Goal: Task Accomplishment & Management: Manage account settings

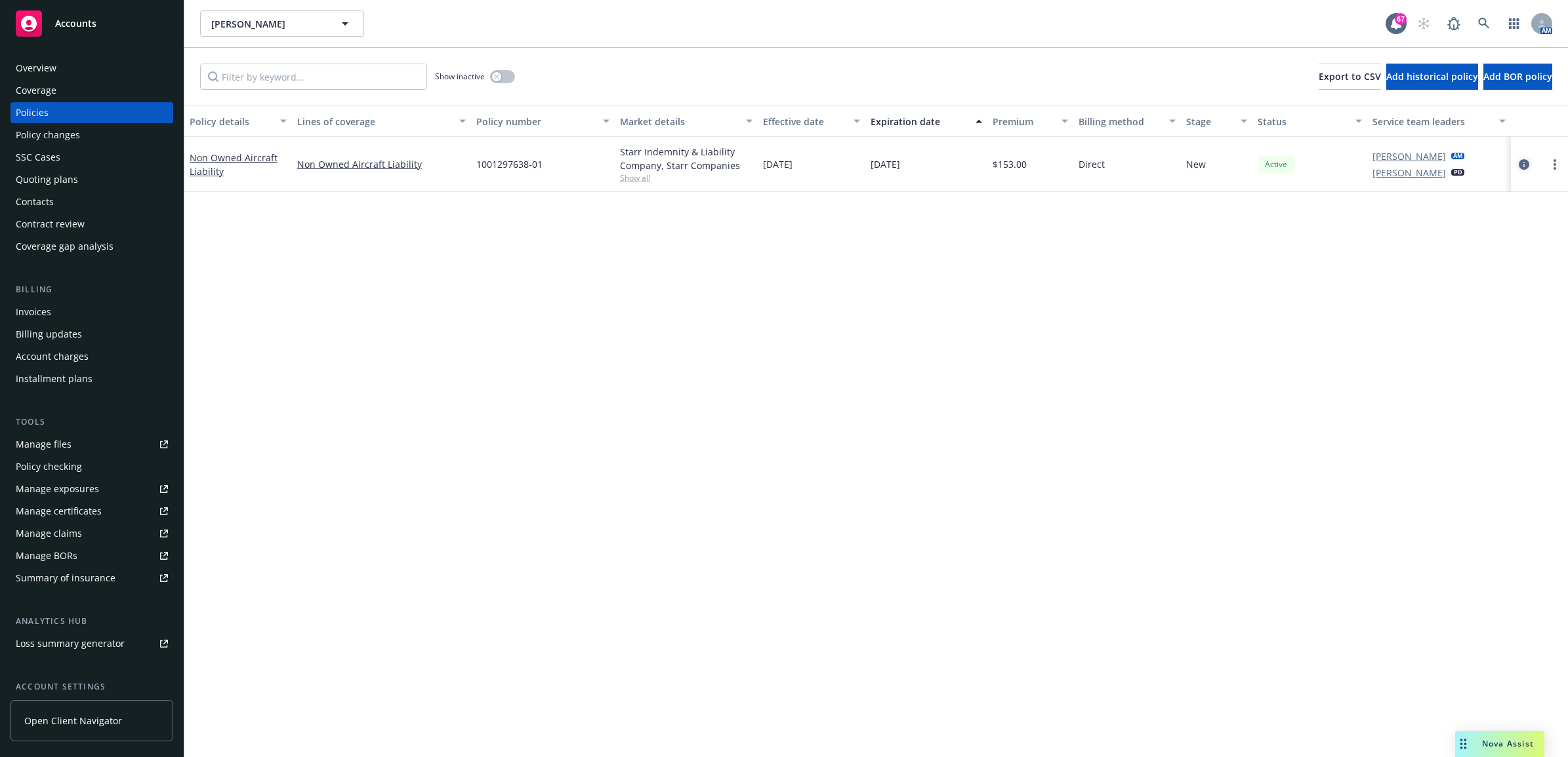
click at [1524, 164] on icon "circleInformation" at bounding box center [1524, 164] width 10 height 10
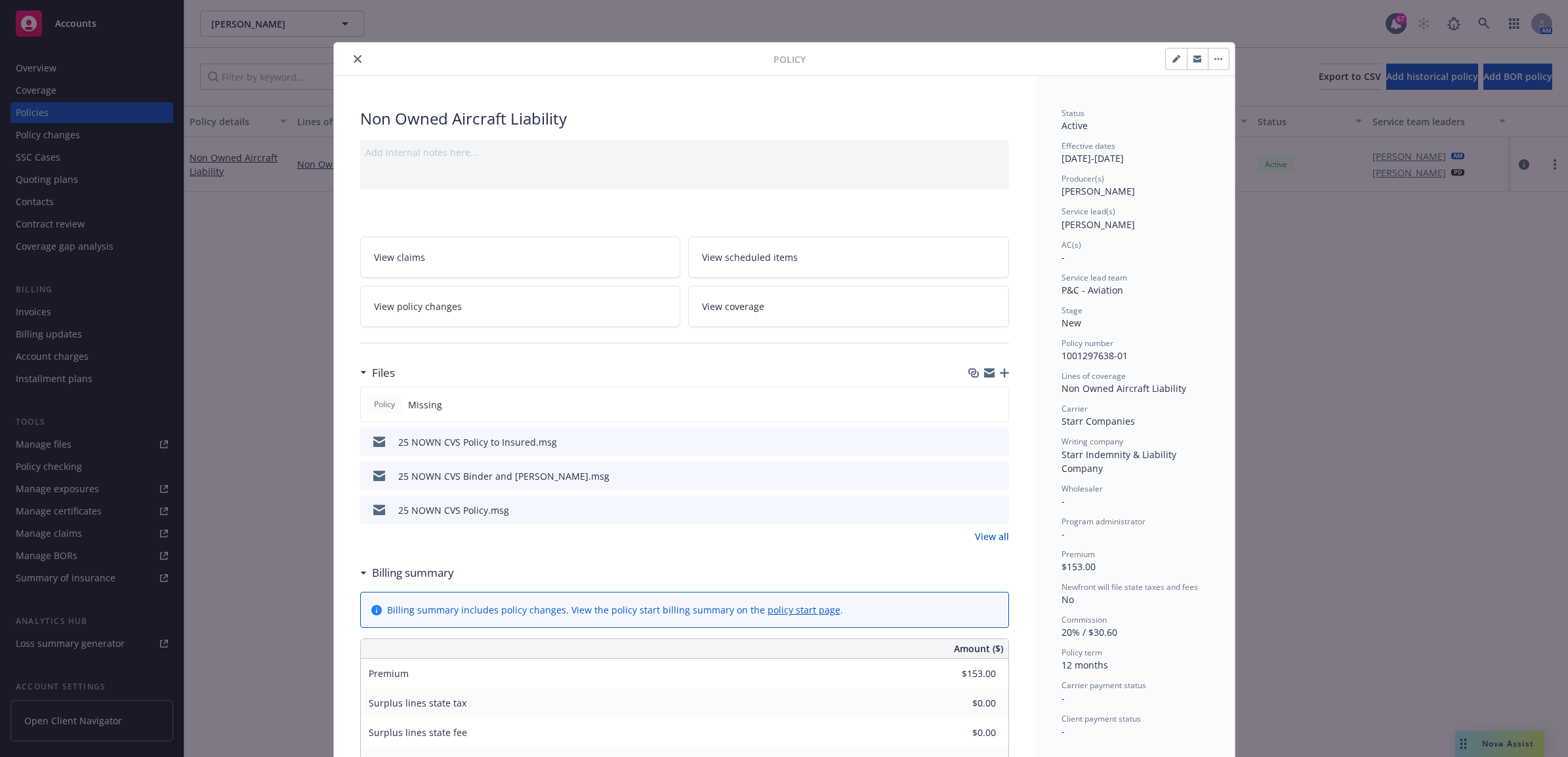
click at [1000, 377] on icon "button" at bounding box center [1004, 373] width 9 height 9
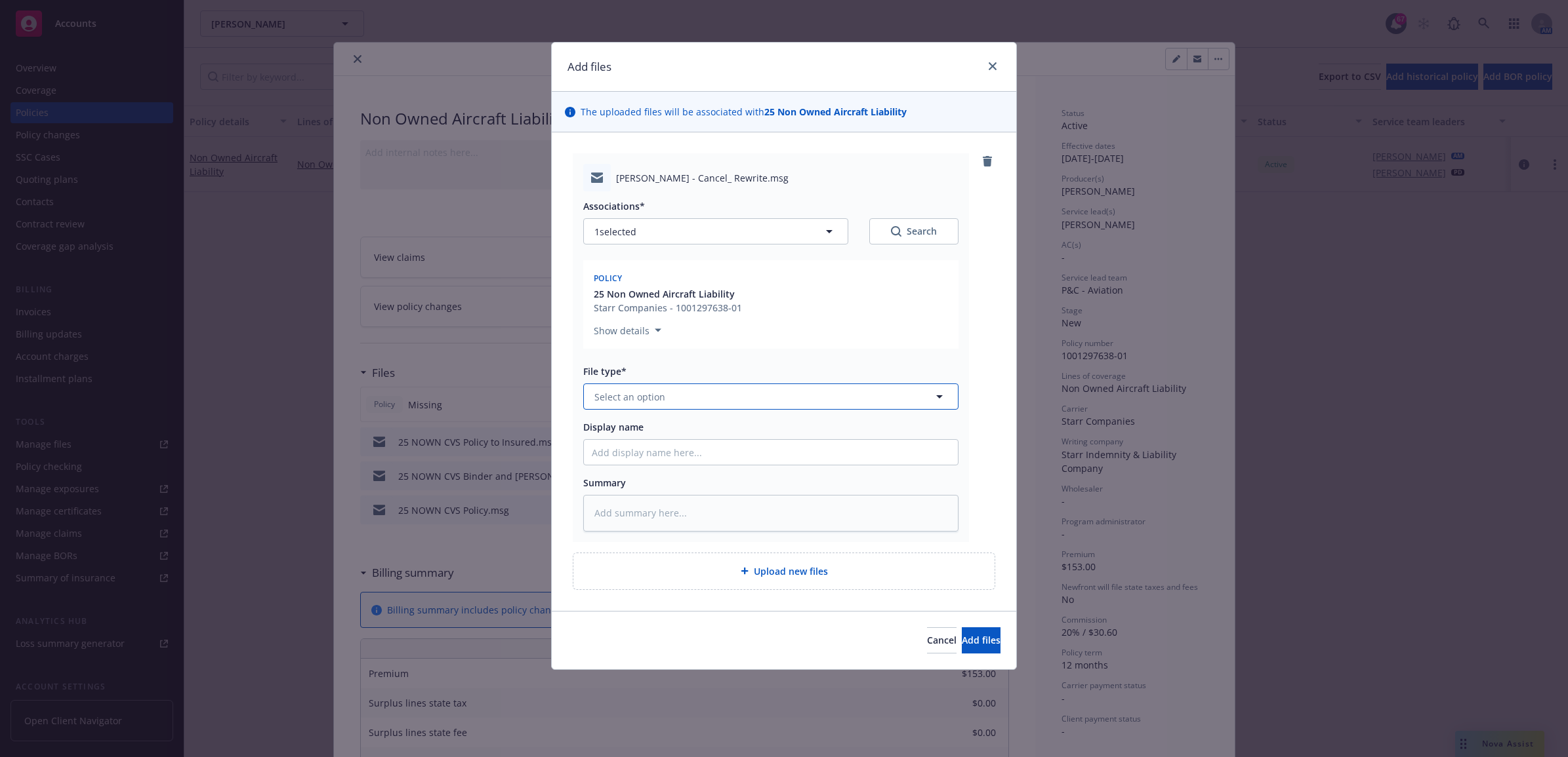
click at [683, 395] on button "Select an option" at bounding box center [771, 397] width 375 height 26
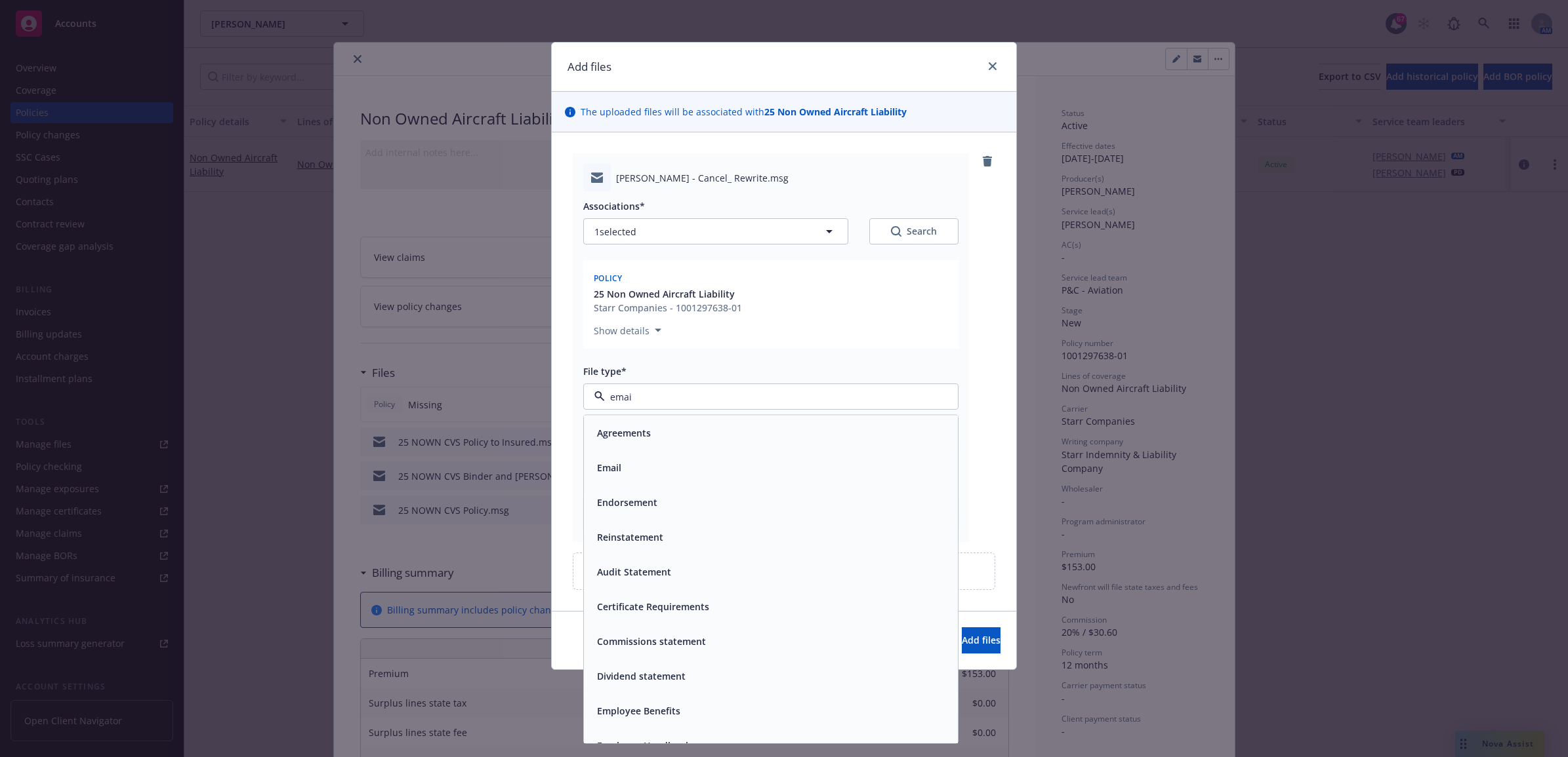
type input "email"
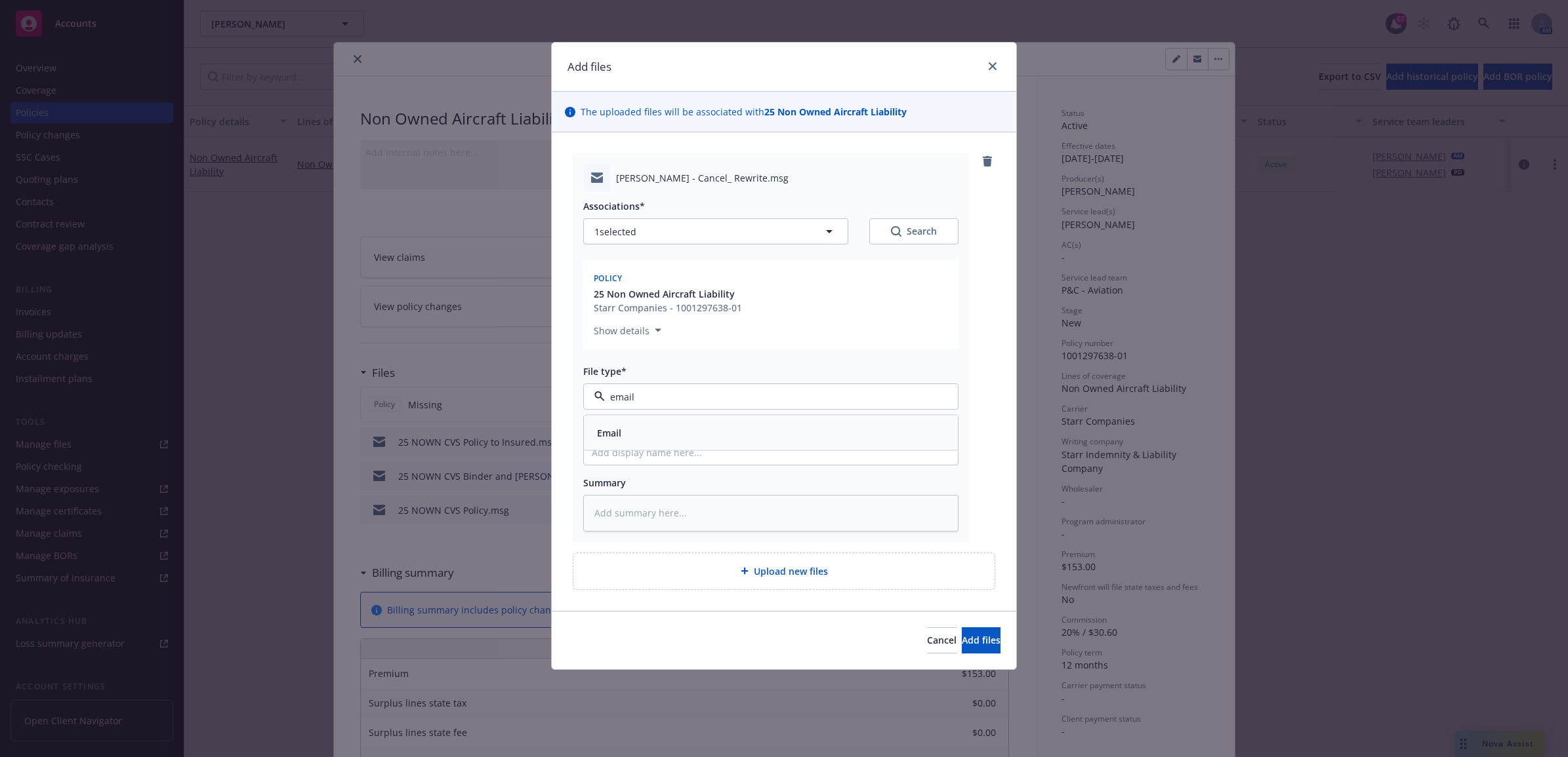
click at [834, 441] on div "Email" at bounding box center [771, 433] width 358 height 19
click at [755, 456] on input "Display name" at bounding box center [770, 452] width 374 height 25
type textarea "x"
type input "2"
type textarea "x"
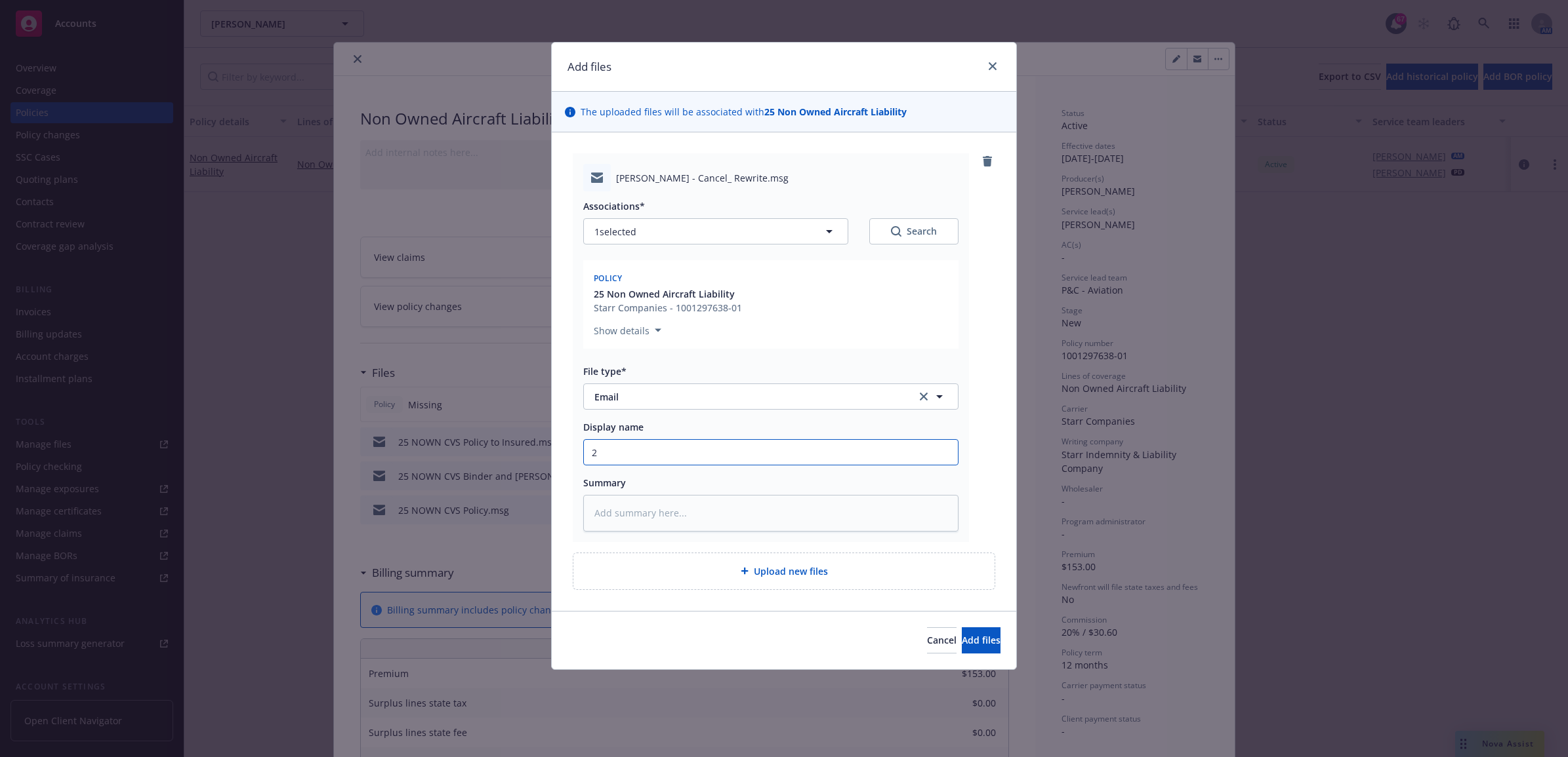
type input "25"
type textarea "x"
type input "25"
type textarea "x"
type input "25 N"
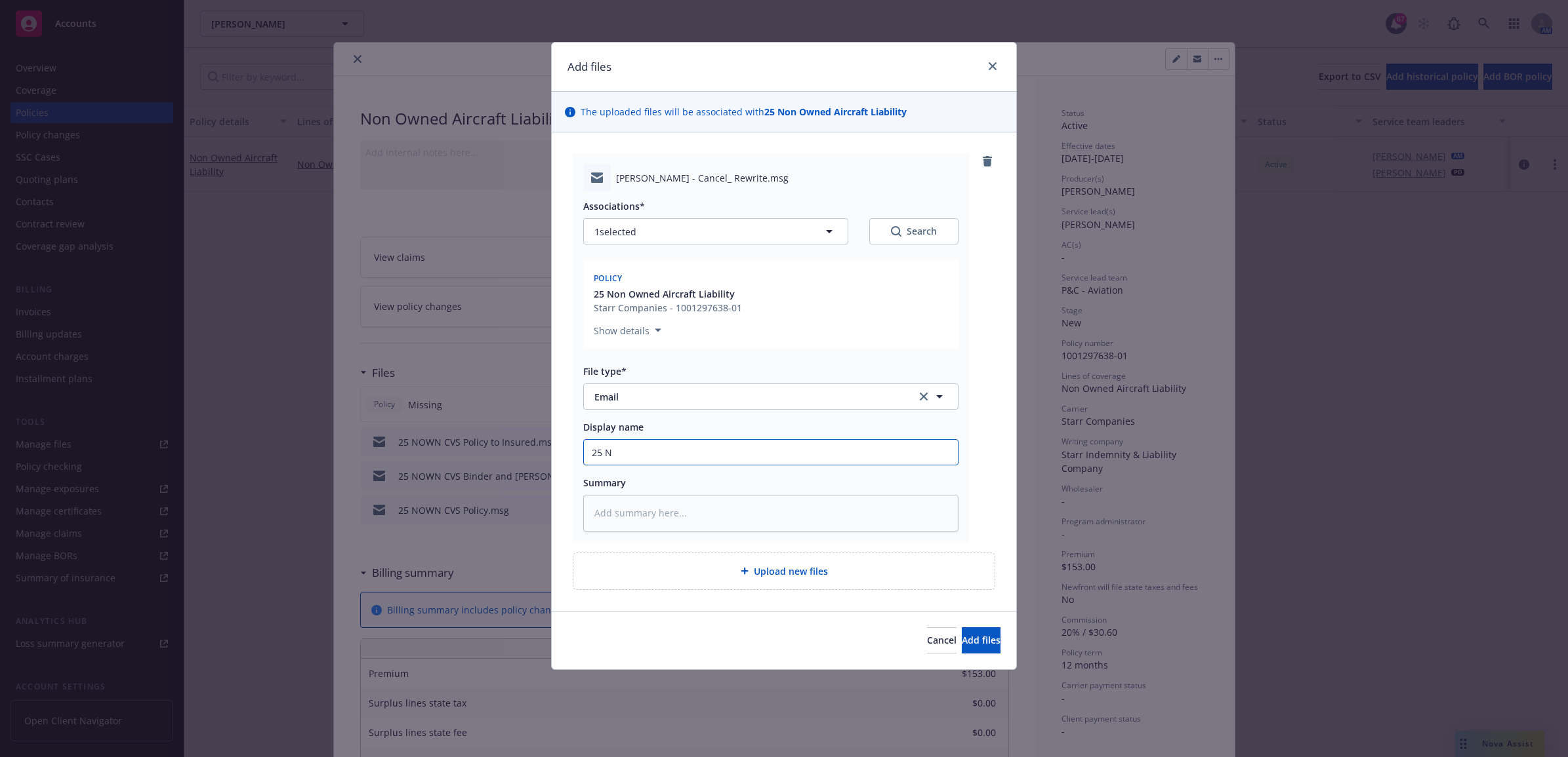
type textarea "x"
type input "25 NO"
type textarea "x"
type input "25 NOW"
type textarea "x"
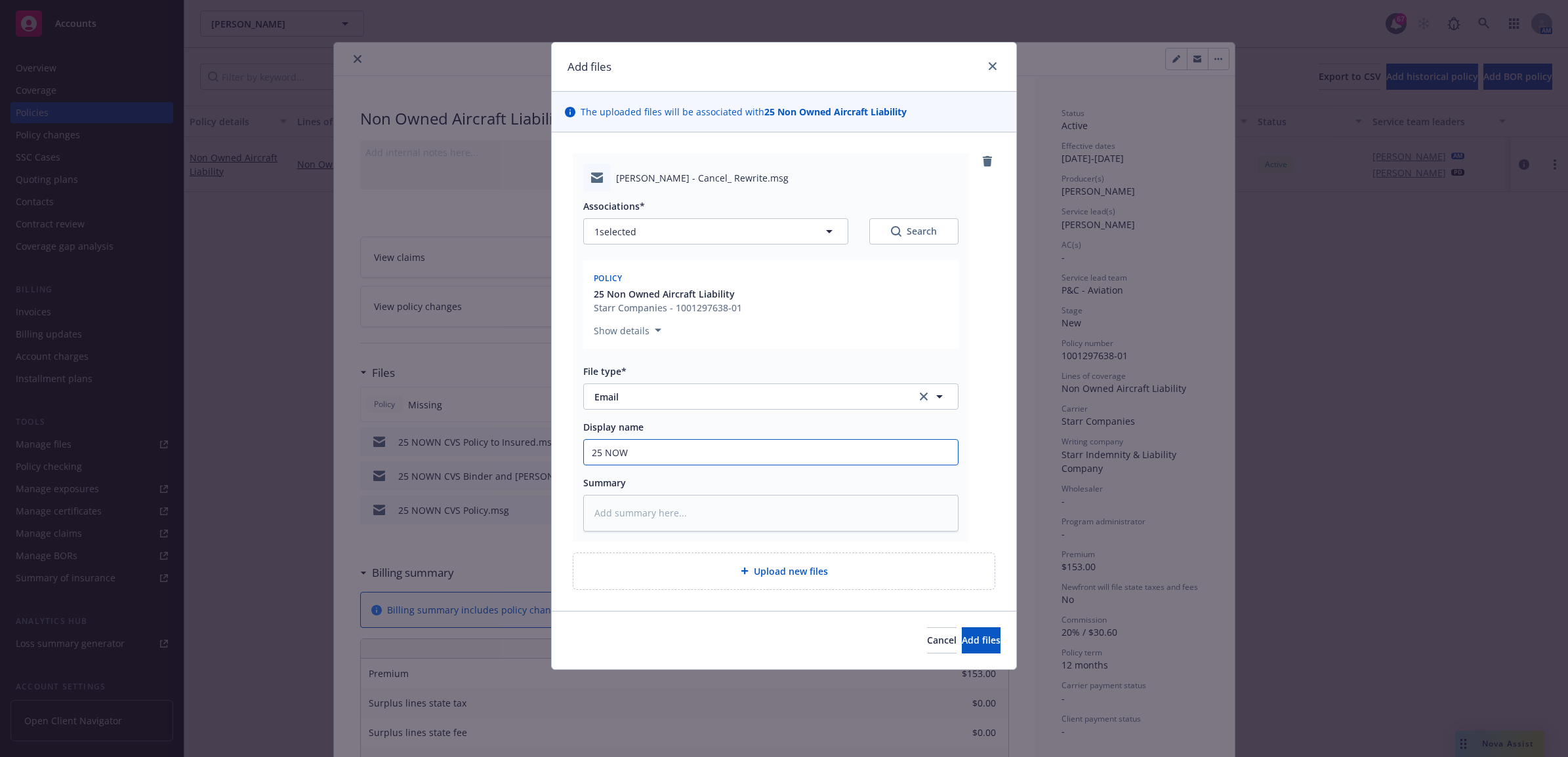
type input "25 NOWN"
type textarea "x"
type input "25 NOWN"
type textarea "x"
type input "25 NOWN C"
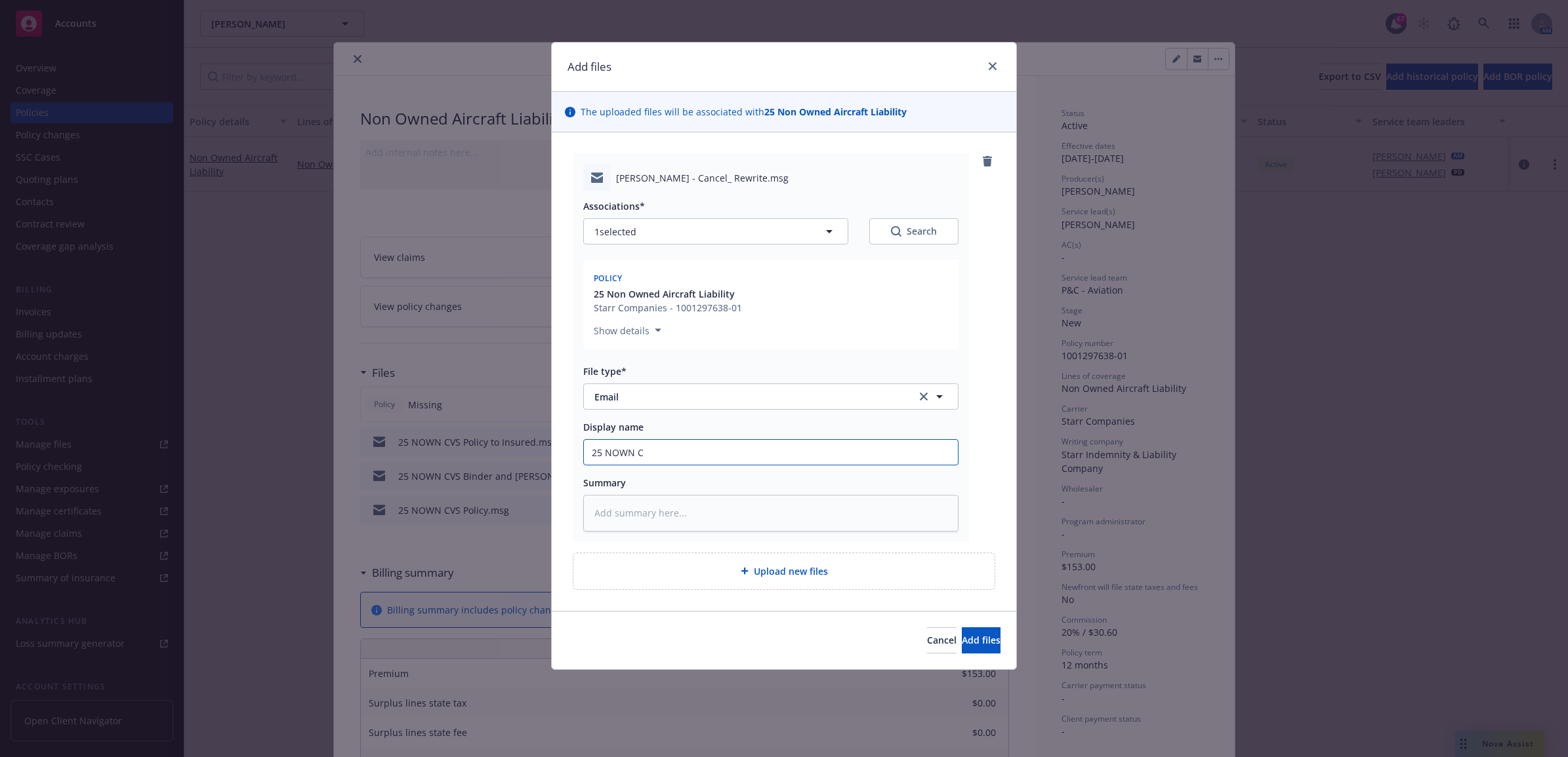
type textarea "x"
type input "25 NOWN CV"
type textarea "x"
type input "25 NOWN CVS"
type textarea "x"
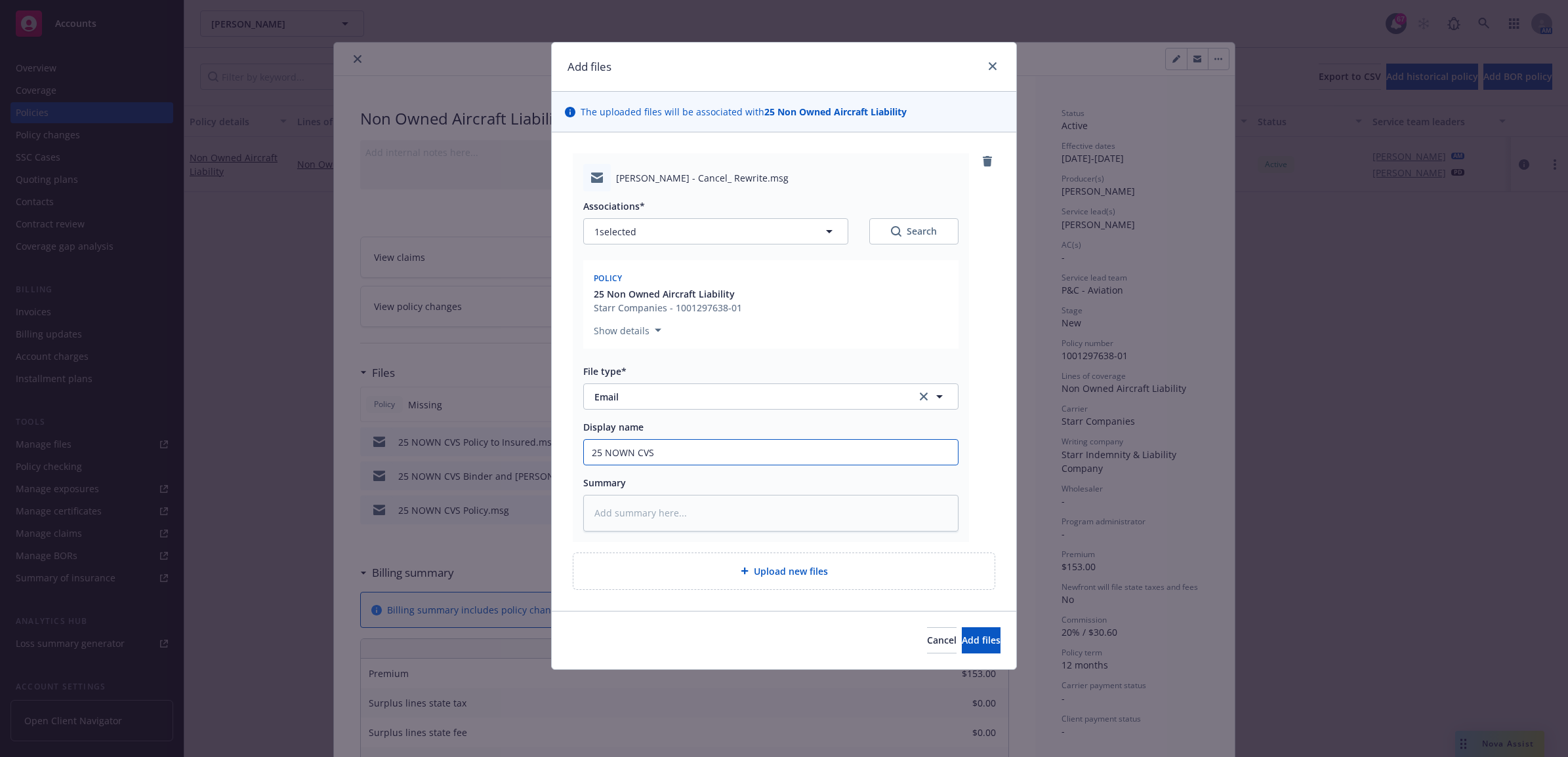
type input "25 NOWN CVS"
type textarea "x"
type input "25 NOWN CVS -"
type textarea "x"
type input "25 NOWN CVS -"
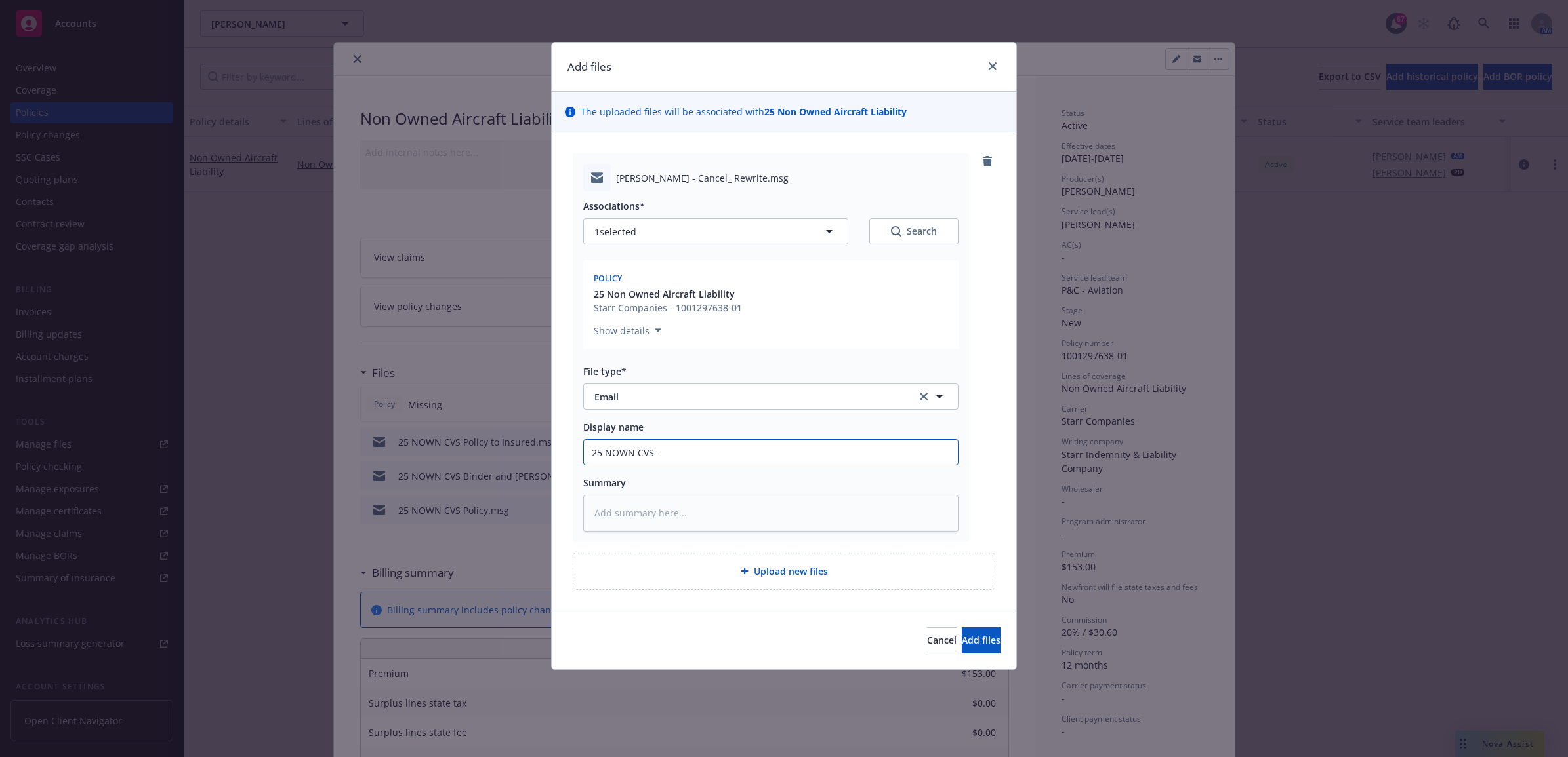
type textarea "x"
type input "25 NOWN CVS - C"
type textarea "x"
type input "25 NOWN CVS - Ca"
type textarea "x"
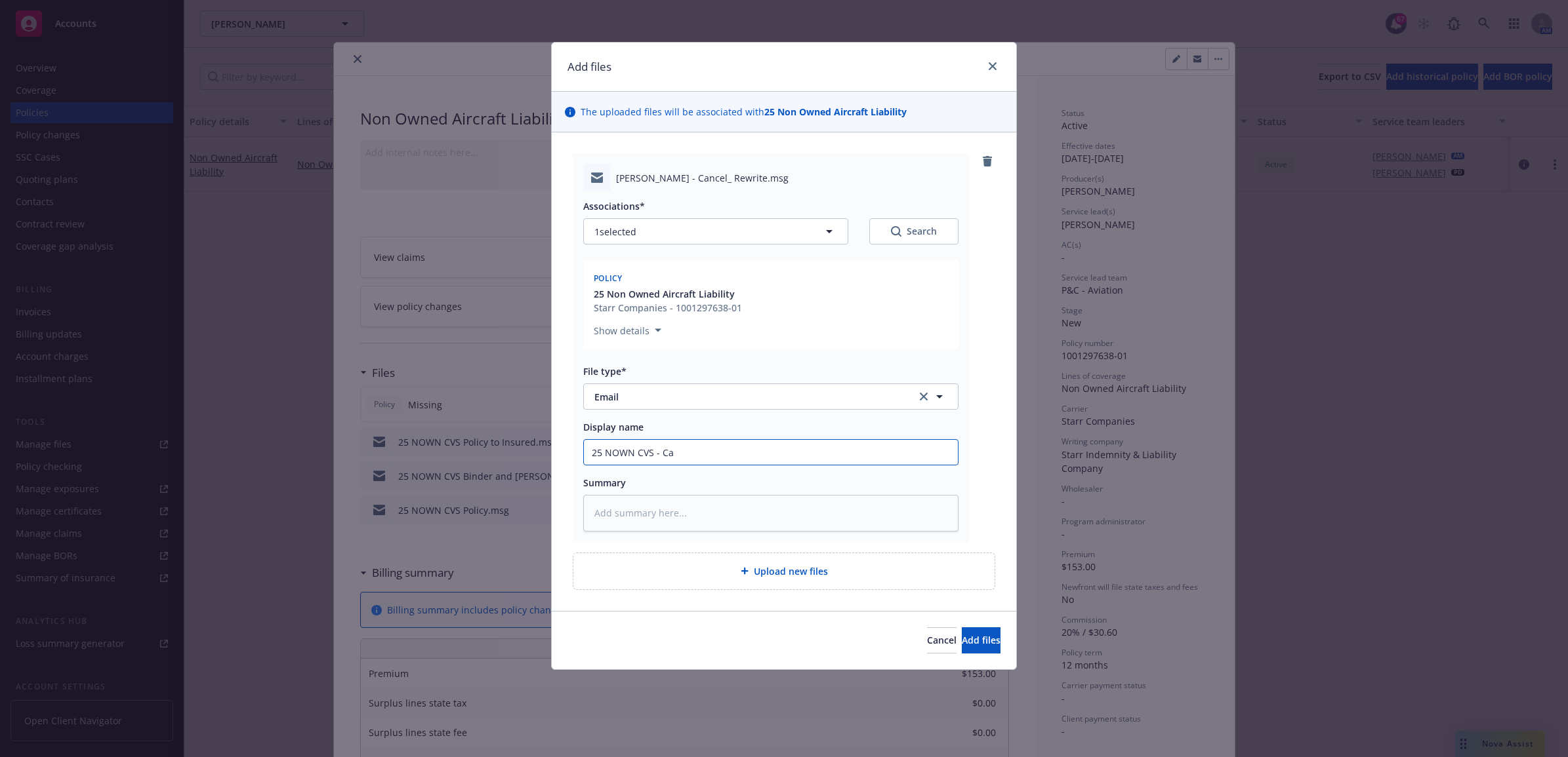
type input "25 NOWN CVS - Can"
type textarea "x"
type input "25 NOWN CVS - Canc"
type textarea "x"
type input "25 NOWN CVS - Cance"
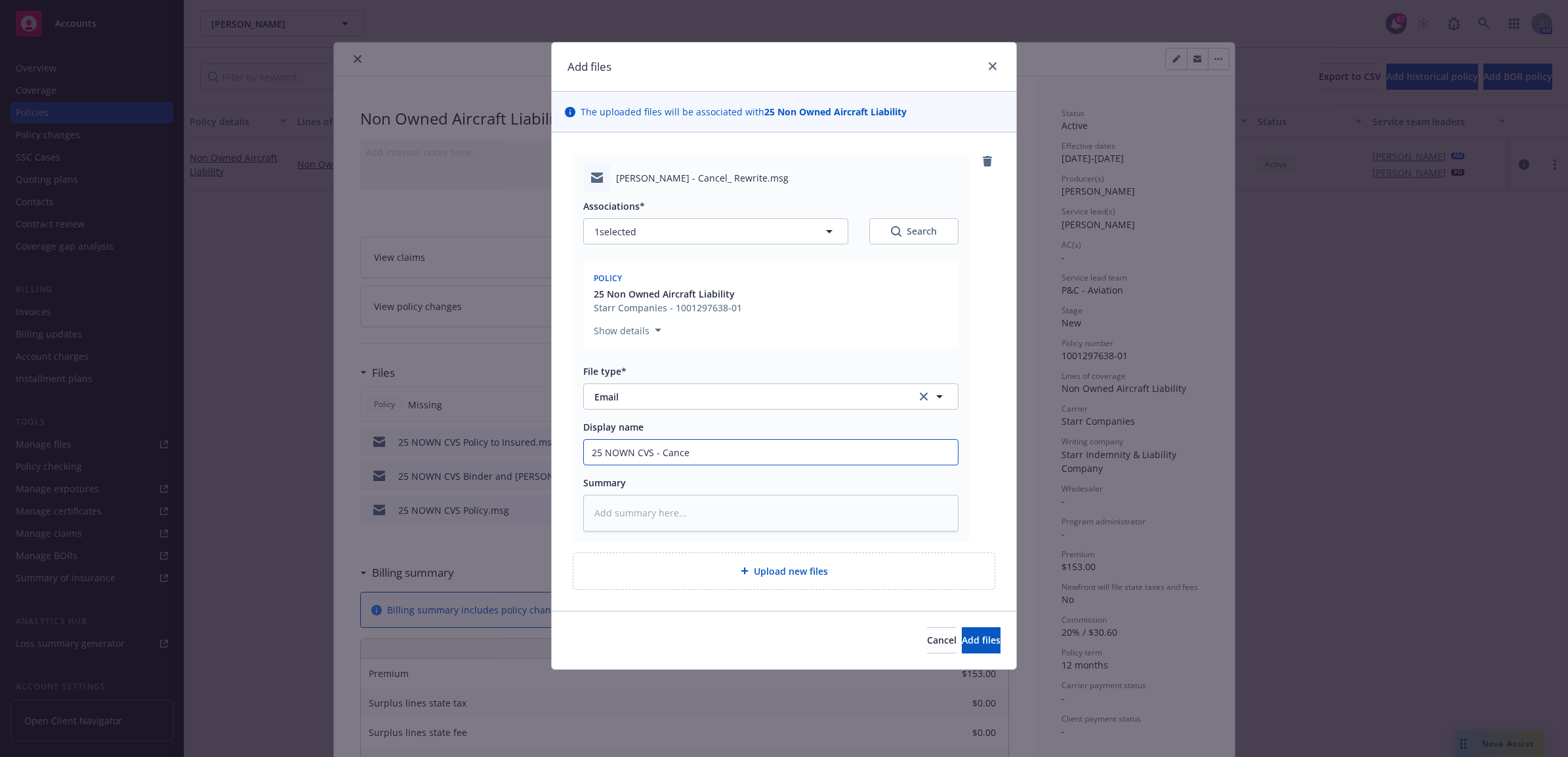
type textarea "x"
type input "25 NOWN CVS - Cancel"
type textarea "x"
type input "25 NOWN CVS - Cancell"
type textarea "x"
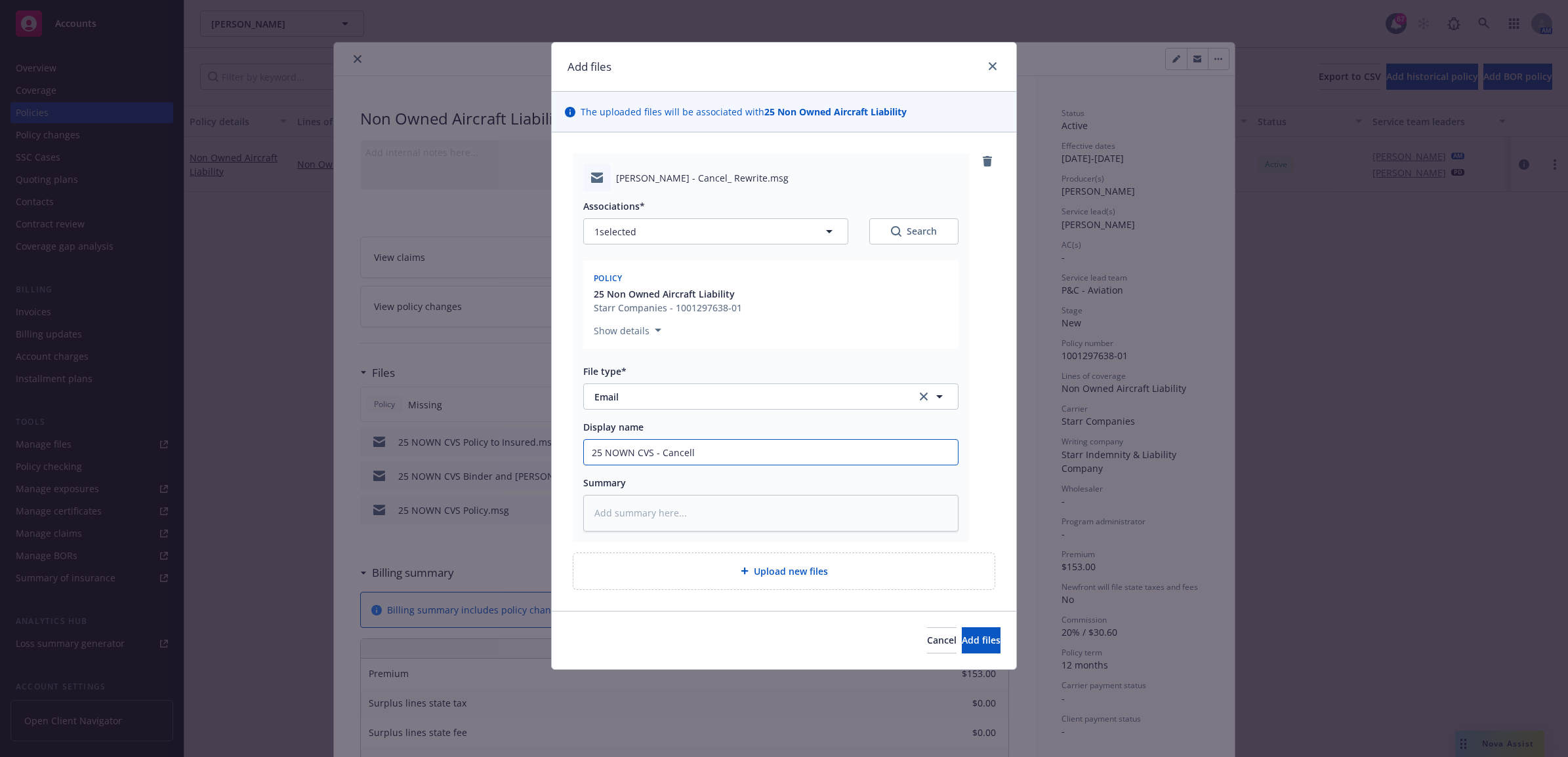
type input "25 NOWN CVS - Cancella"
type textarea "x"
type input "25 NOWN CVS - Cancellat"
type textarea "x"
type input "25 NOWN CVS - Cancellati"
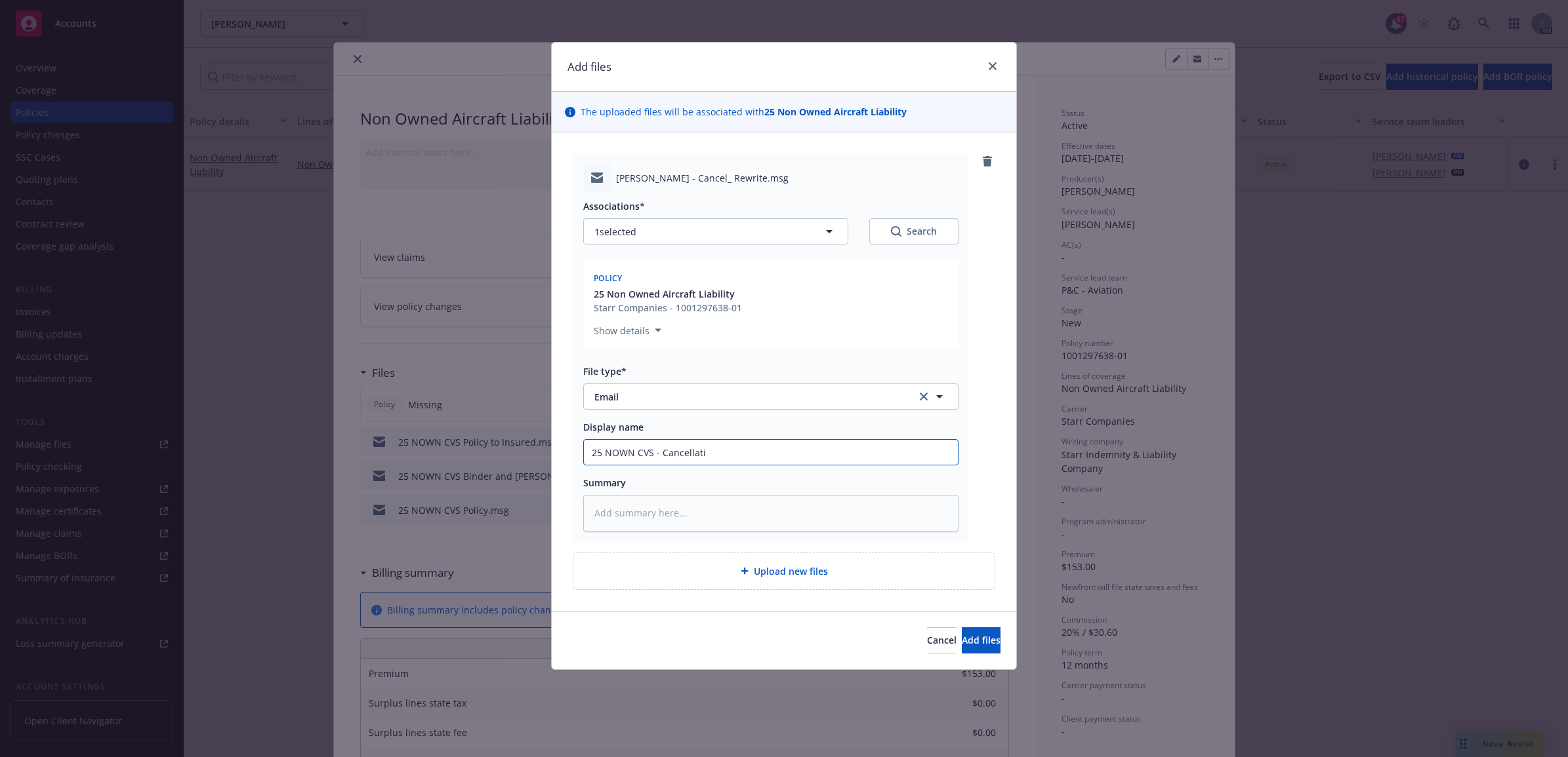
type textarea "x"
type input "25 NOWN CVS - Cancellatio"
type textarea "x"
type input "25 NOWN CVS - Cancellation"
type textarea "x"
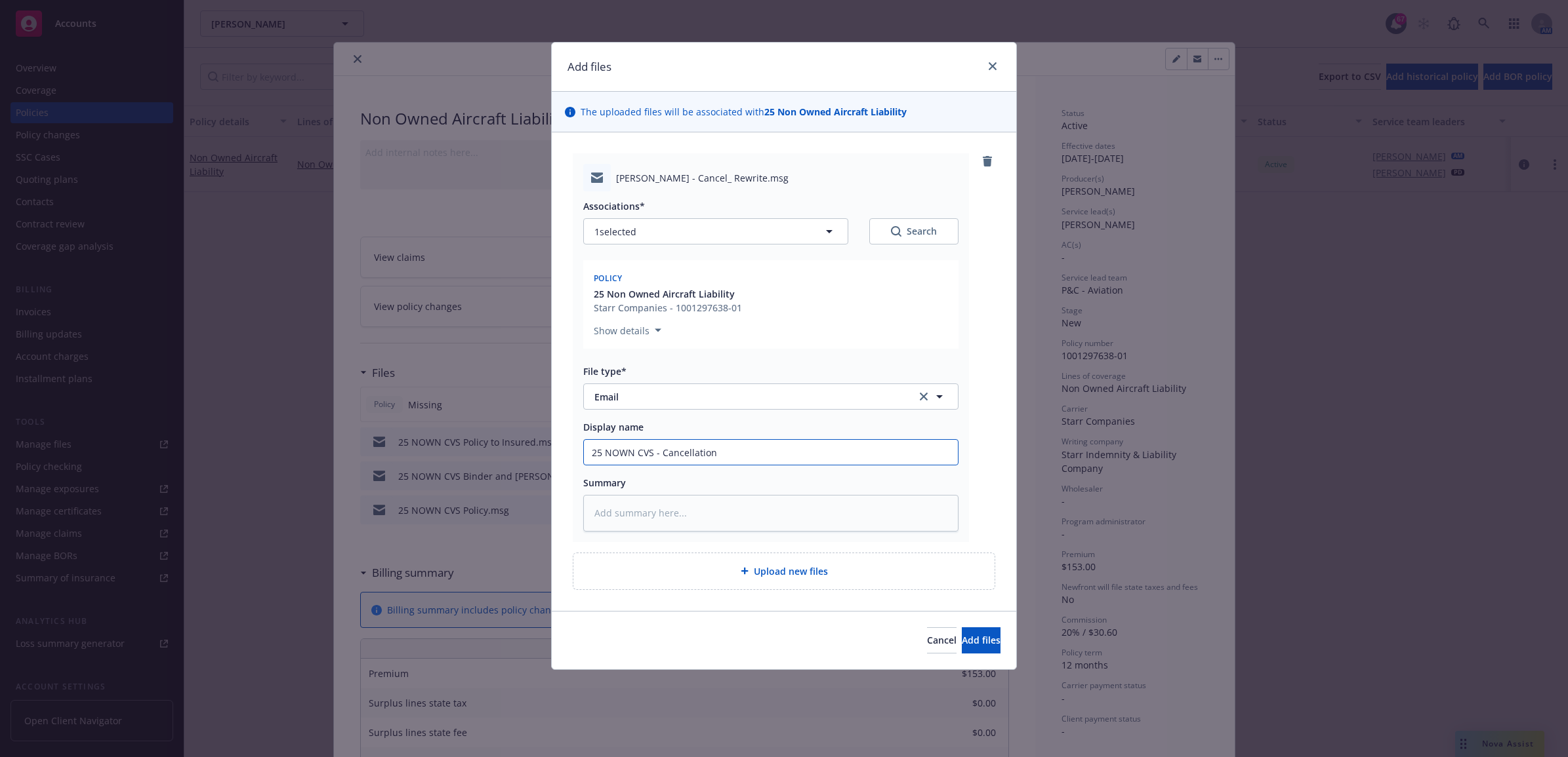
type input "25 NOWN CVS - Cancellation"
type textarea "x"
type input "25 NOWN CVS - Cancellation r"
type textarea "x"
type input "25 NOWN CVS - Cancellation re"
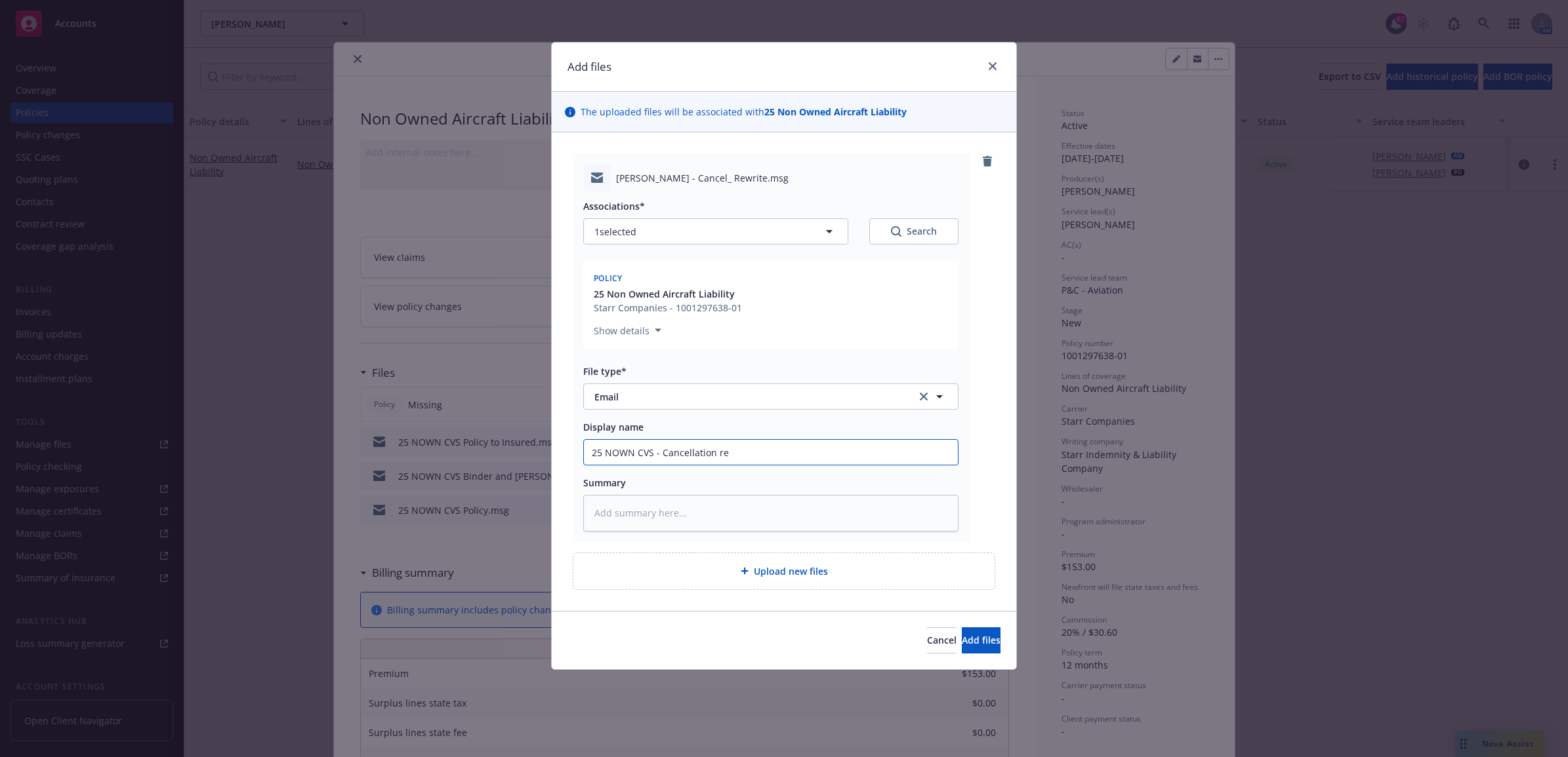
type textarea "x"
type input "25 NOWN CVS - Cancellation req"
type textarea "x"
type input "25 NOWN CVS - Cancellation requ"
type textarea "x"
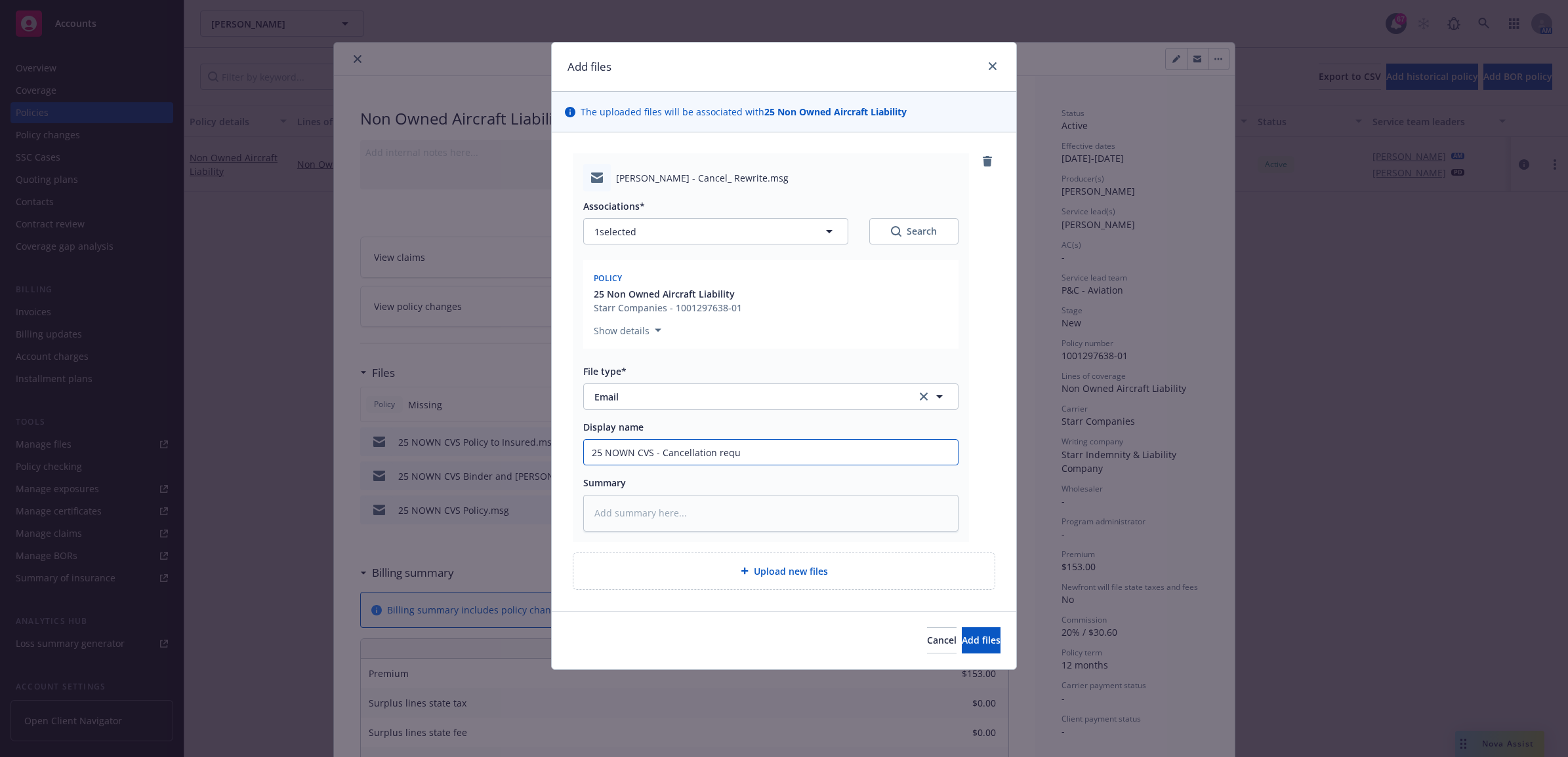
type input "25 NOWN CVS - Cancellation requt"
type textarea "x"
type input "25 NOWN CVS - Cancellation requte"
type textarea "x"
type input "25 NOWN CVS - Cancellation requtes"
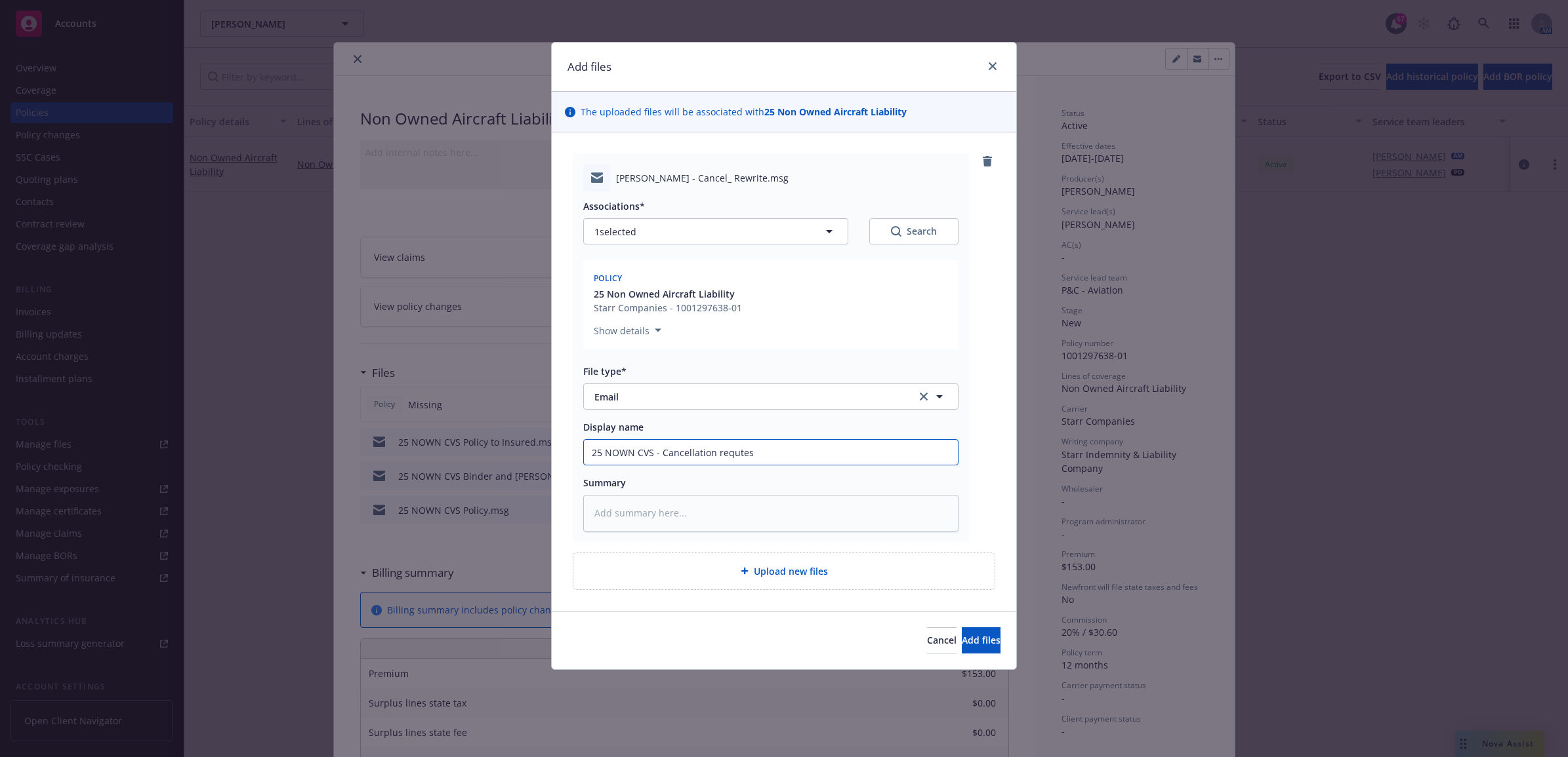
type textarea "x"
type input "25 NOWN CVS - Cancellation requtes"
type textarea "x"
type input "25 NOWN CVS - Cancellation requtes t"
type textarea "x"
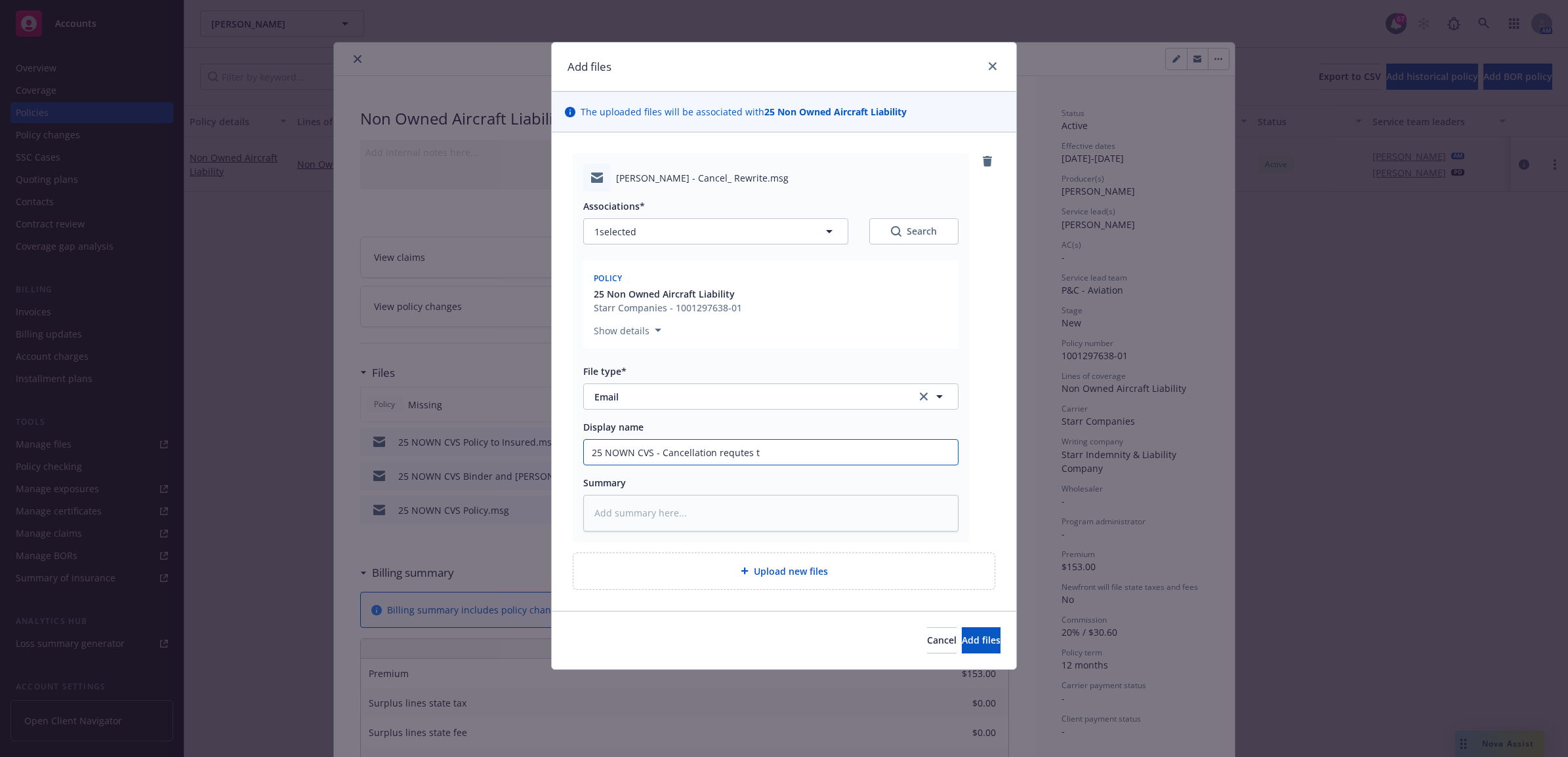
type input "25 NOWN CVS - Cancellation requtes"
type textarea "x"
type input "25 NOWN CVS - Cancellation requtes"
type textarea "x"
type input "25 NOWN CVS - Cancellation requte"
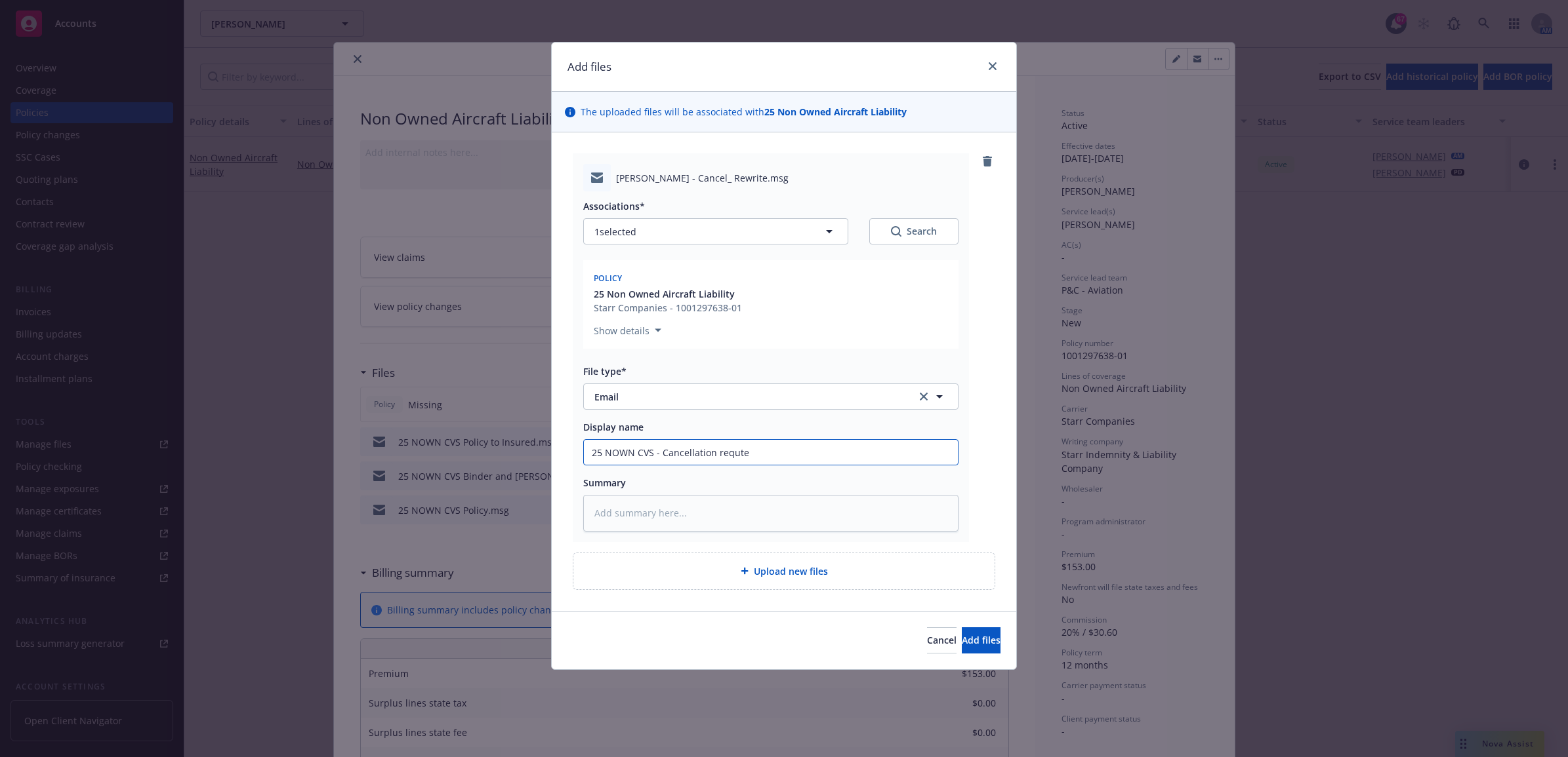
type textarea "x"
type input "25 NOWN CVS - Cancellation requt"
type textarea "x"
type input "25 NOWN CVS - Cancellation requ"
type textarea "x"
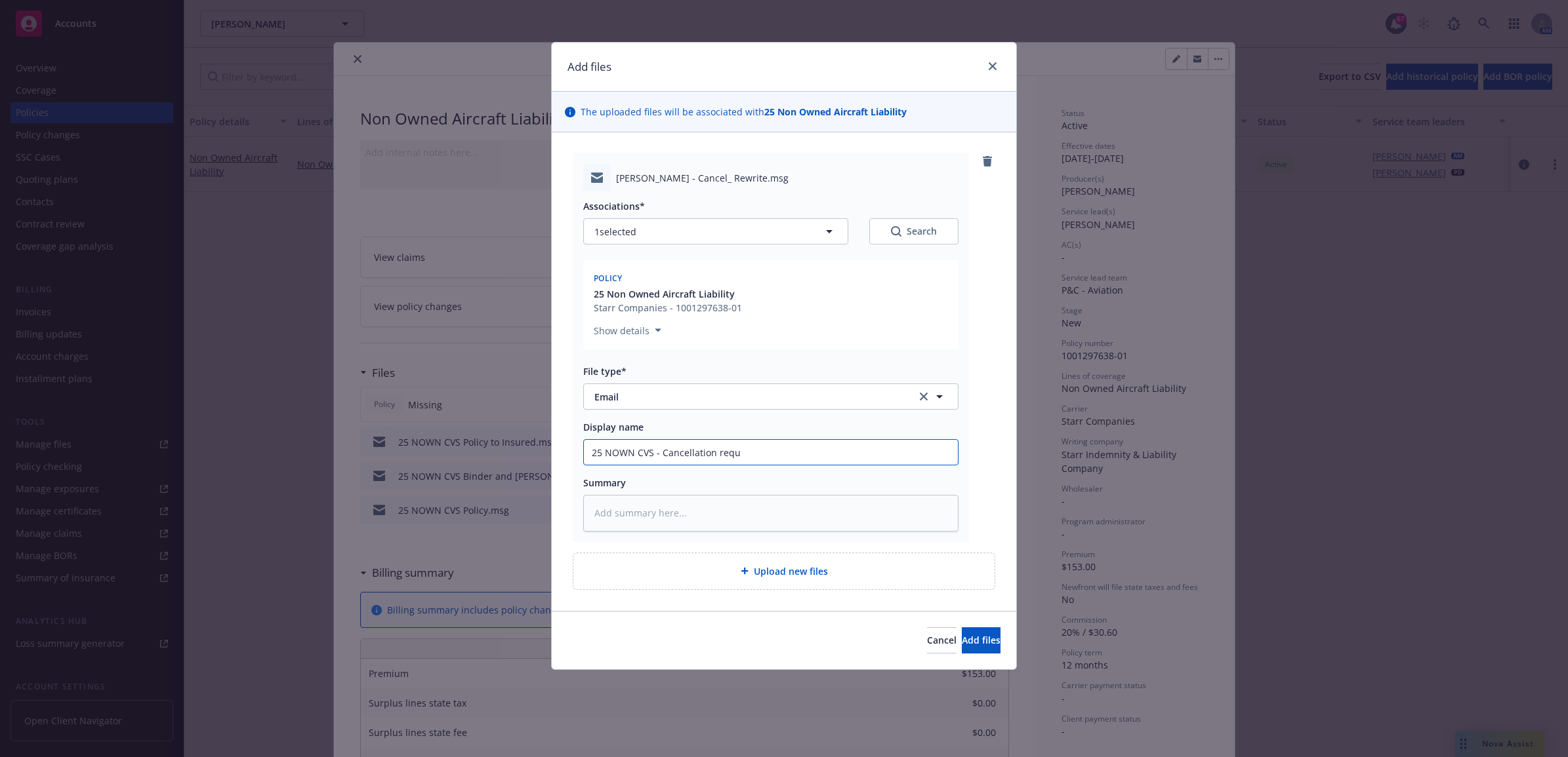
type input "25 NOWN CVS - Cancellation req"
type textarea "x"
type input "25 NOWN CVS - Cancellation requ"
type textarea "x"
type input "25 NOWN CVS - Cancellation reque"
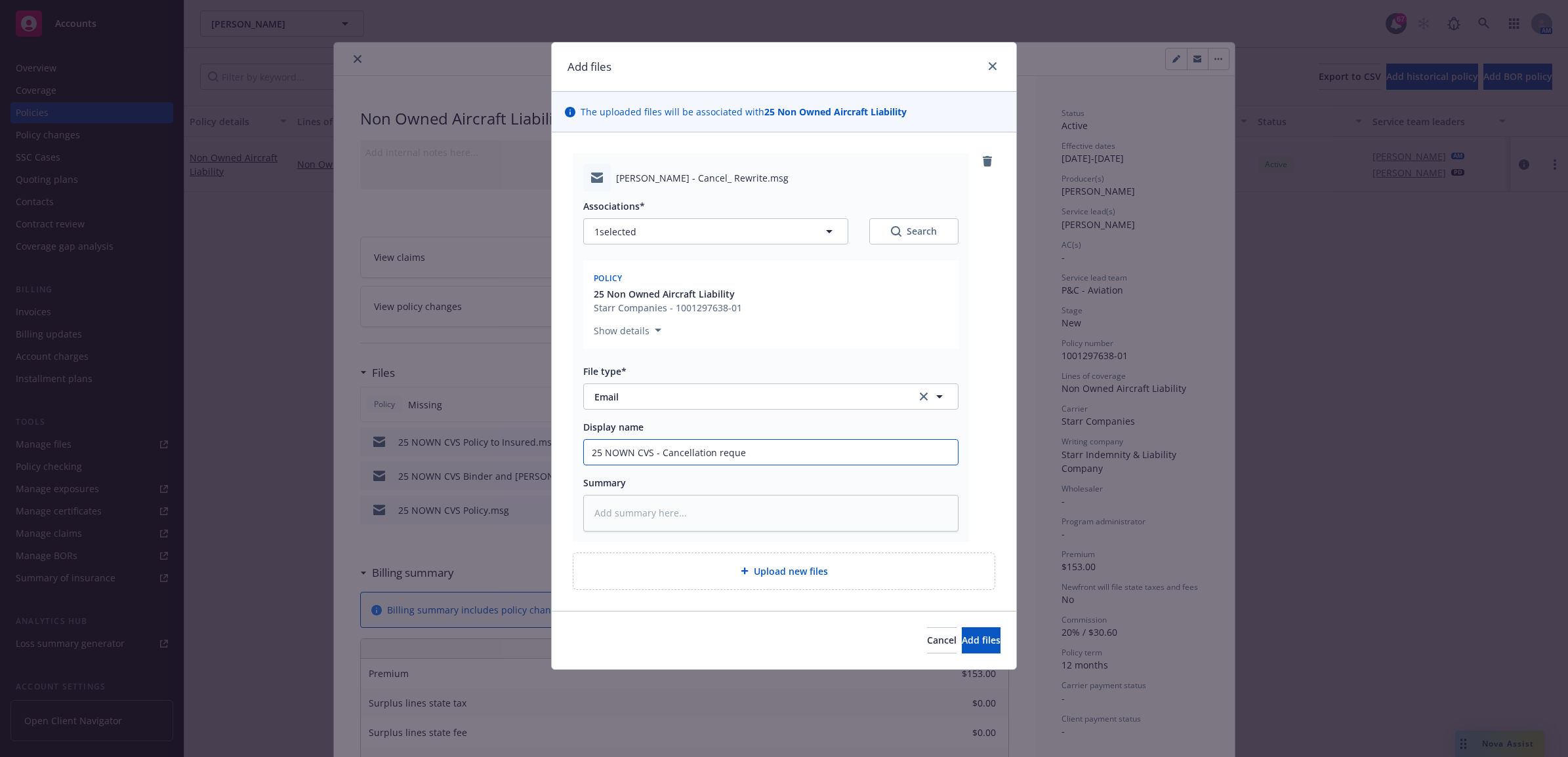
type textarea "x"
type input "25 NOWN CVS - Cancellation reques"
type textarea "x"
type input "25 NOWN CVS - Cancellation request"
type textarea "x"
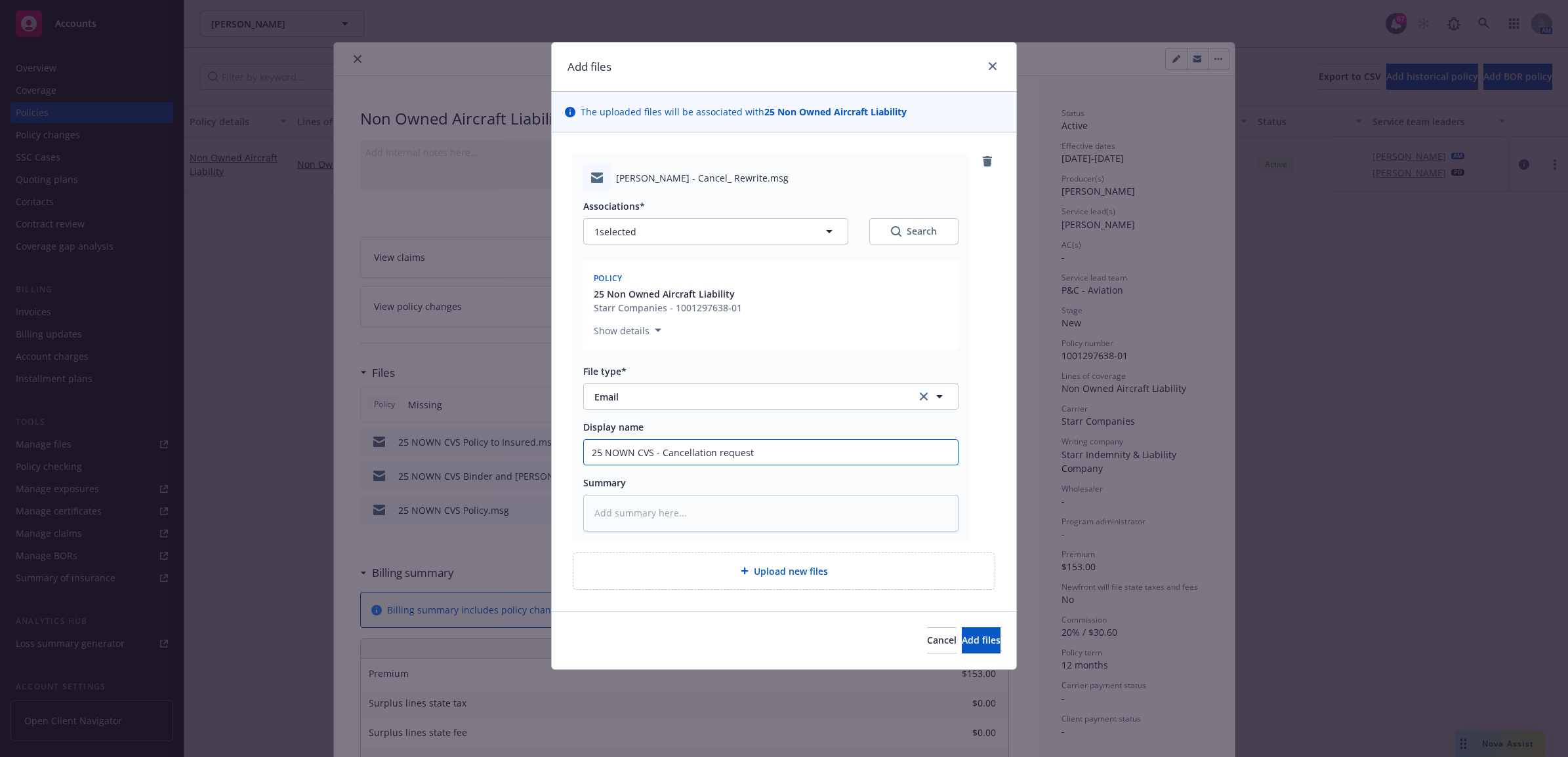
type input "25 NOWN CVS - Cancellation request"
type textarea "x"
type input "25 NOWN CVS - Cancellation request t"
type textarea "x"
type input "25 NOWN CVS - Cancellation request to"
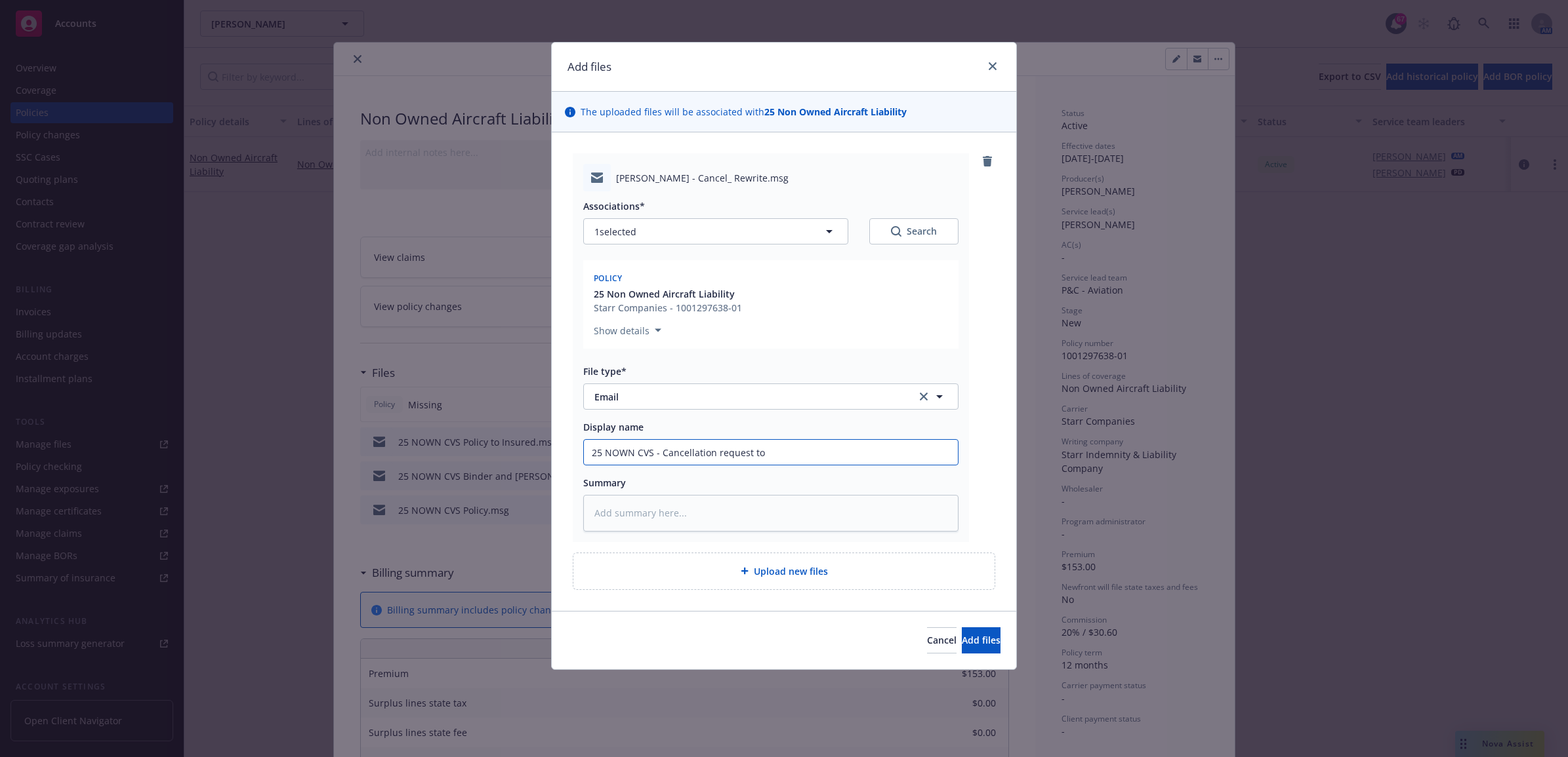
type textarea "x"
type input "25 NOWN CVS - Cancellation request to"
type textarea "x"
type input "25 NOWN CVS - Cancellation request to c"
type textarea "x"
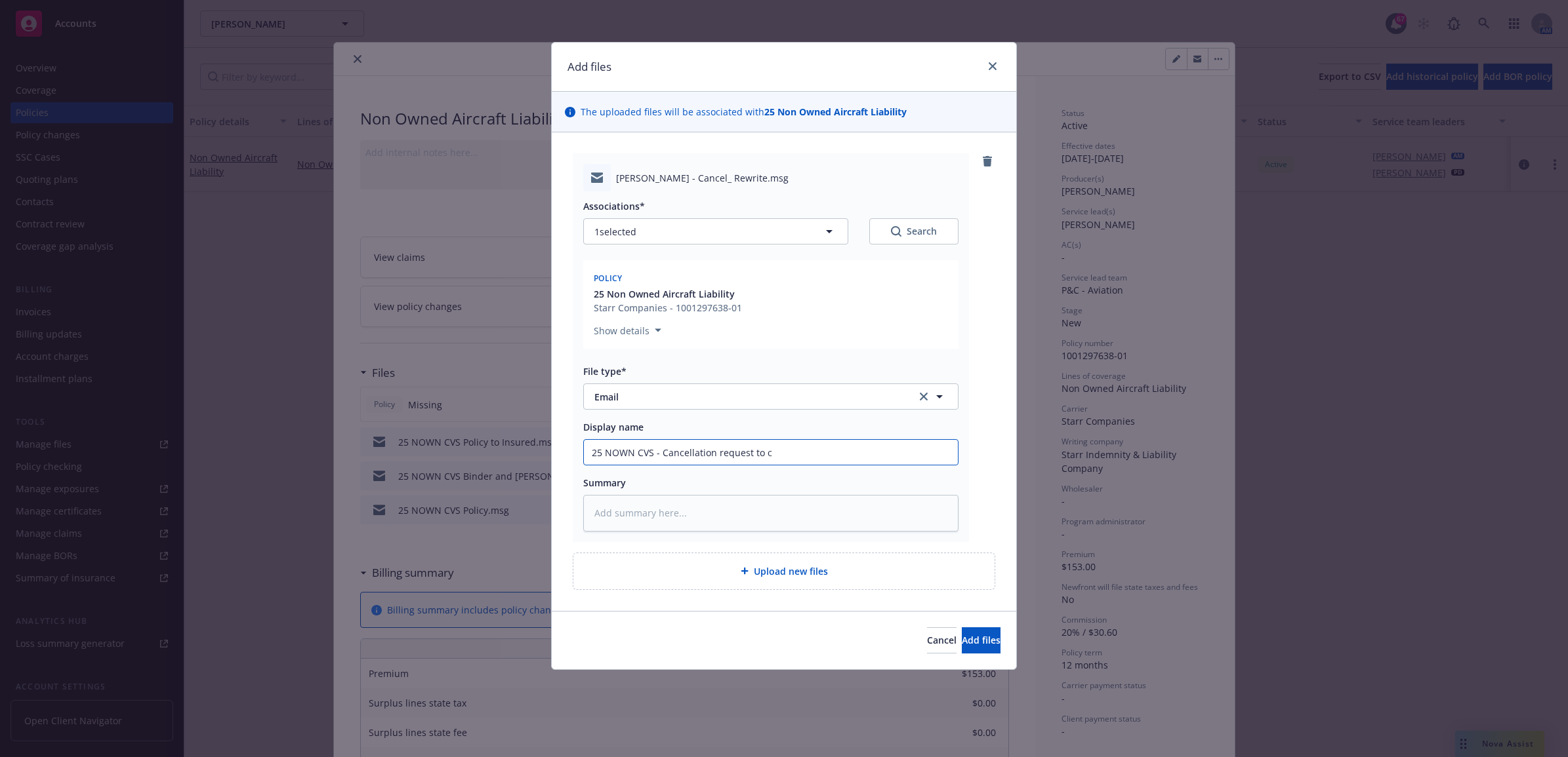
type input "25 NOWN CVS - Cancellation request to ca"
type textarea "x"
type input "25 NOWN CVS - Cancellation request to car"
type textarea "x"
type input "25 NOWN CVS - Cancellation request to [PERSON_NAME]"
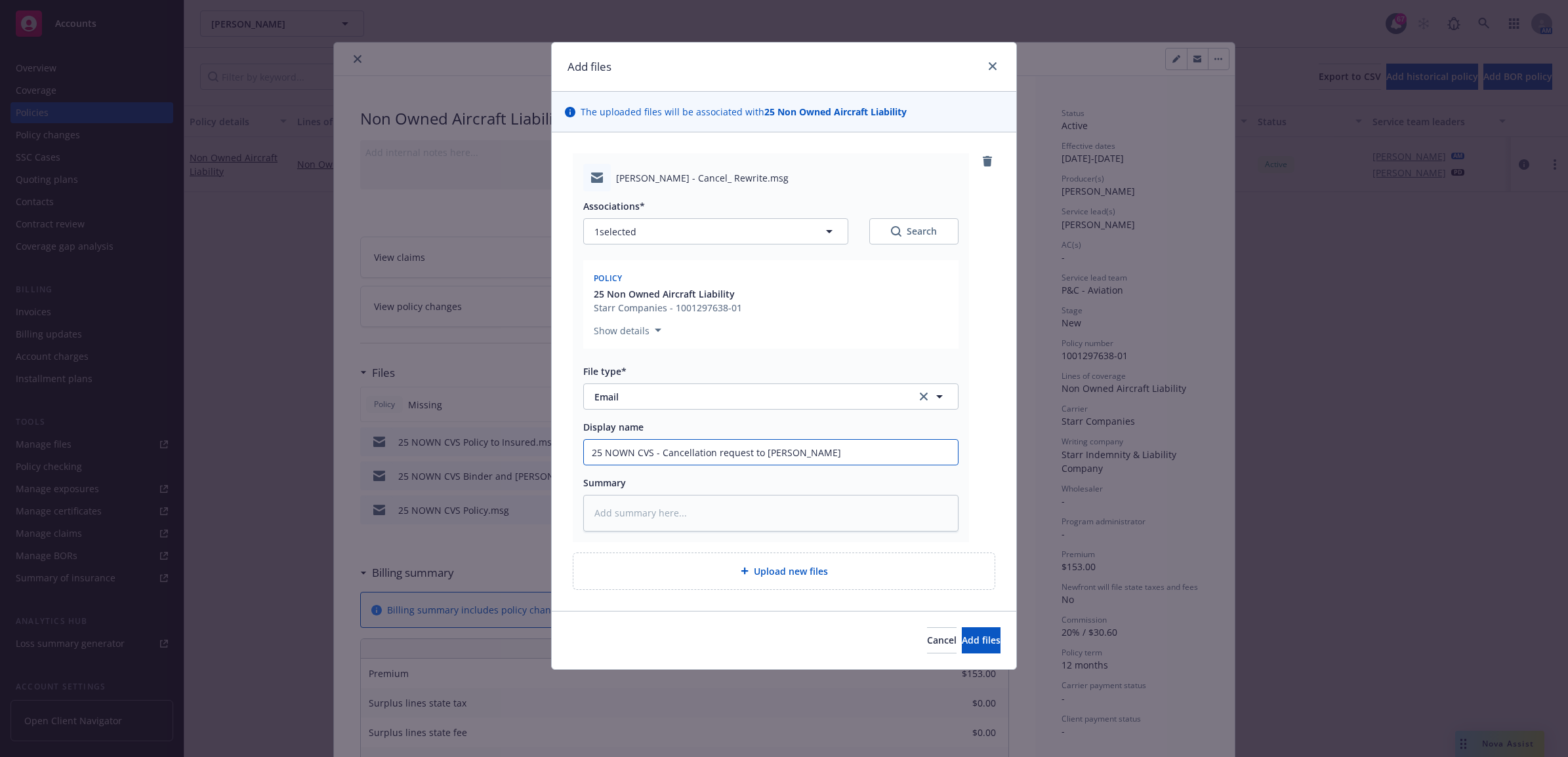
type textarea "x"
type input "25 NOWN CVS - Cancellation request to [PERSON_NAME]"
type textarea "x"
type input "25 NOWN CVS - Cancellation request to [PERSON_NAME]"
type textarea "x"
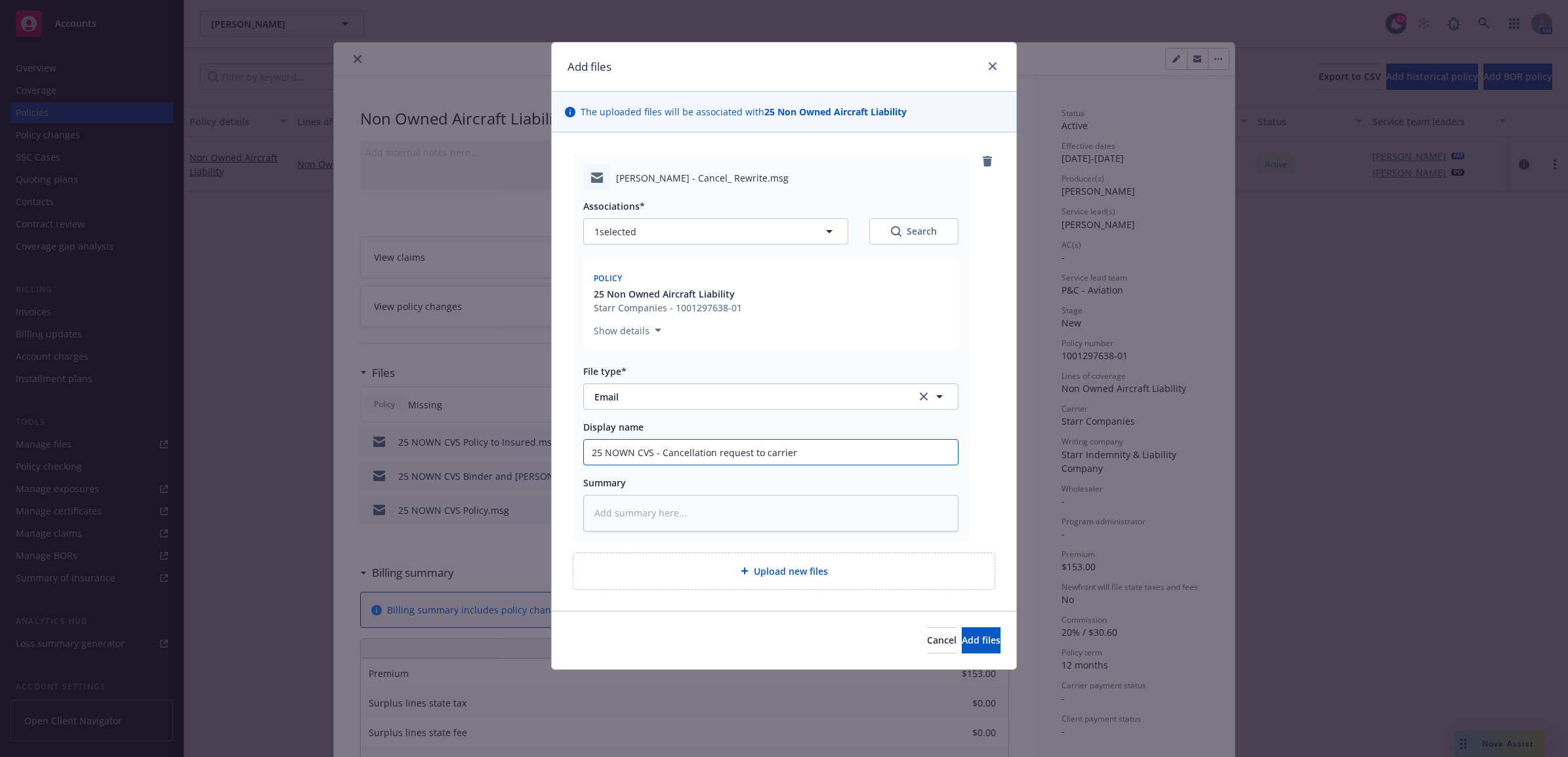
drag, startPoint x: 601, startPoint y: 450, endPoint x: 546, endPoint y: 444, distance: 55.3
click at [530, 448] on div "Add files The uploaded files will be associated with 25 Non Owned Aircraft Liab…" at bounding box center [784, 378] width 1568 height 757
type input "25 NOWN CVS - Cancellation request to carrier"
drag, startPoint x: 646, startPoint y: 494, endPoint x: 612, endPoint y: 517, distance: 41.0
click at [612, 517] on textarea at bounding box center [771, 513] width 375 height 36
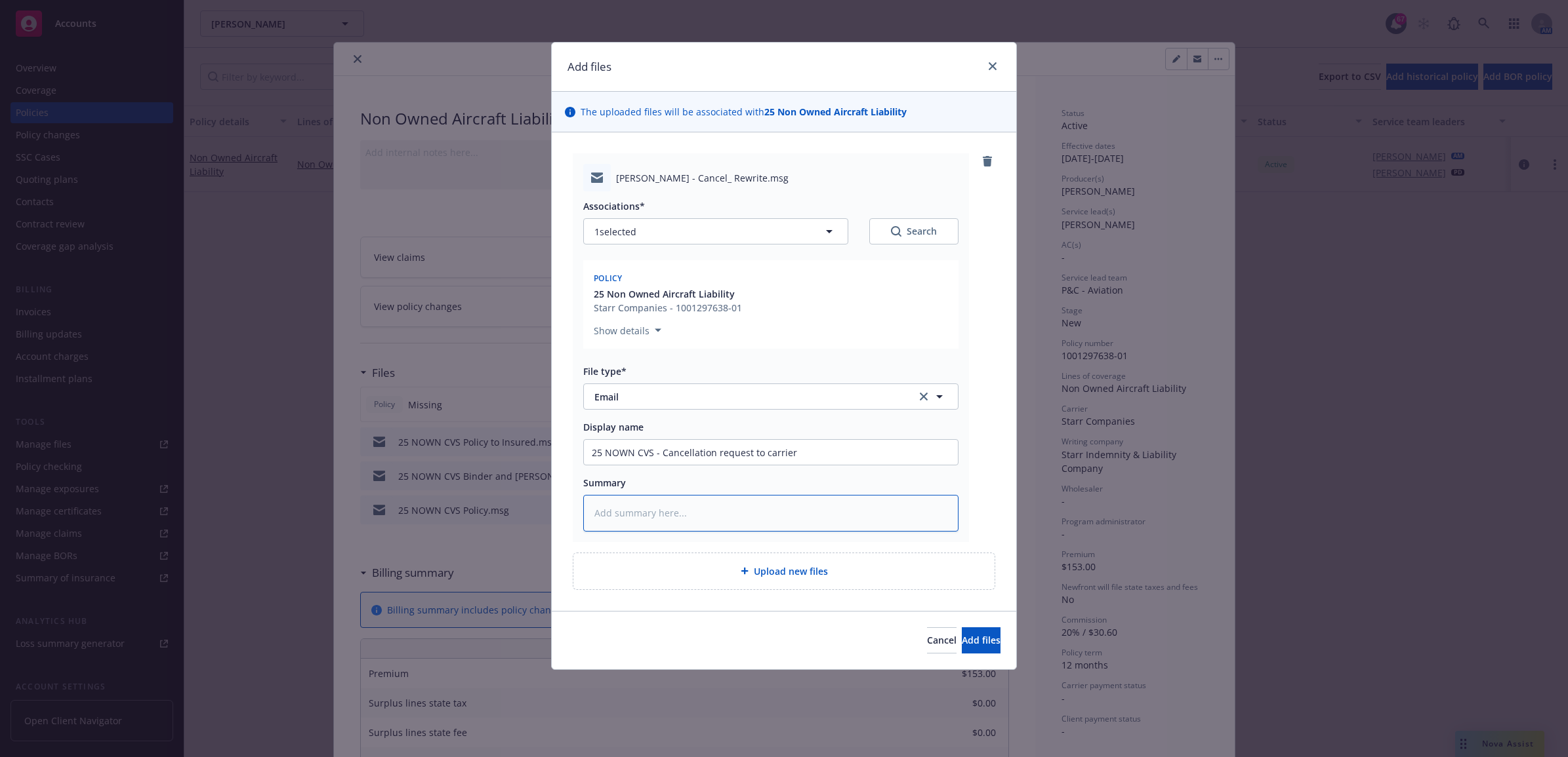
paste textarea "25 NOWN CVS - Cancellation request to carrier"
type textarea "x"
type textarea "25 NOWN CVS - Cancellation request to carrier"
click at [978, 643] on span "Add files" at bounding box center [981, 640] width 39 height 13
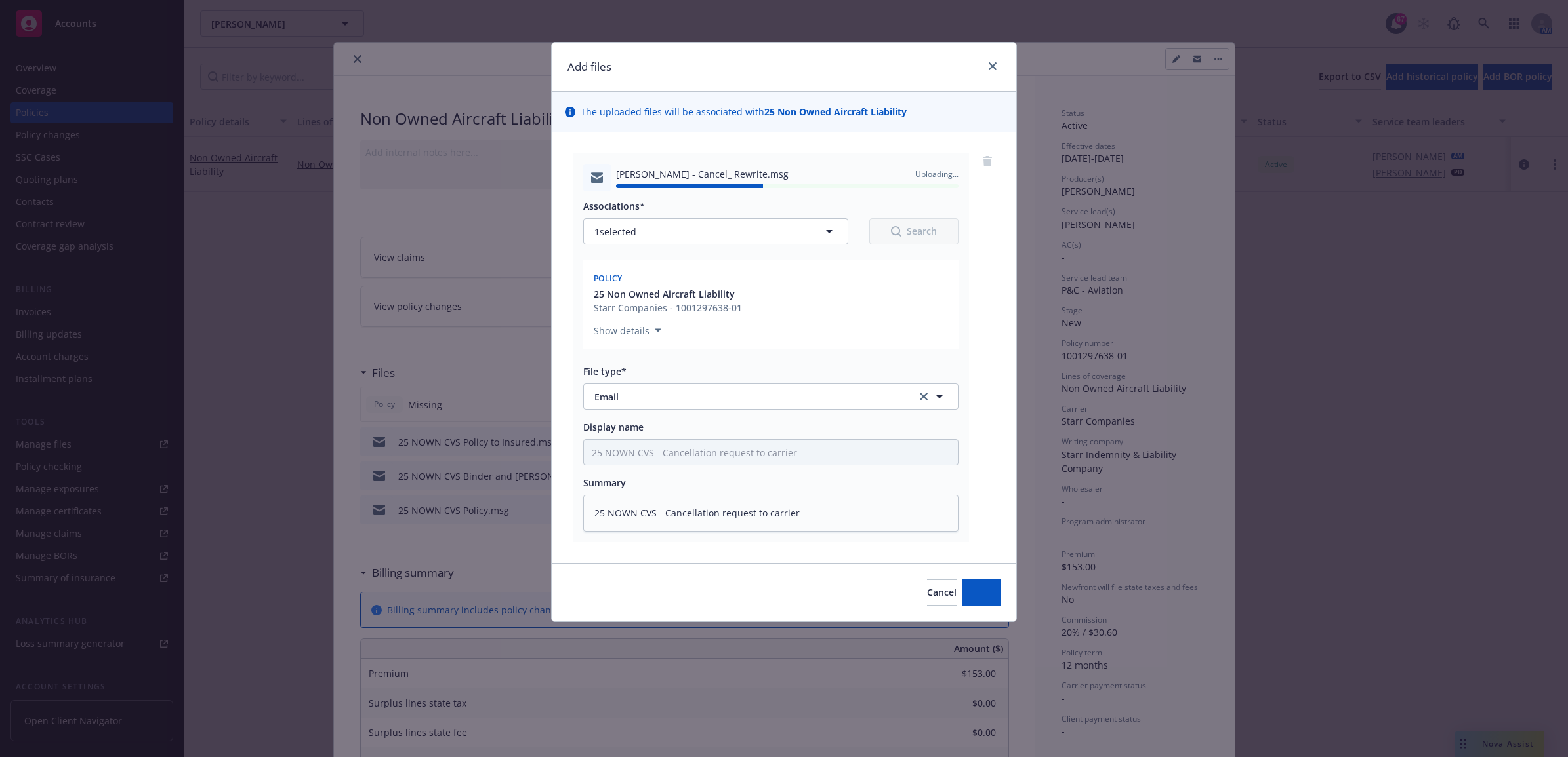
type textarea "x"
